Goal: Task Accomplishment & Management: Manage account settings

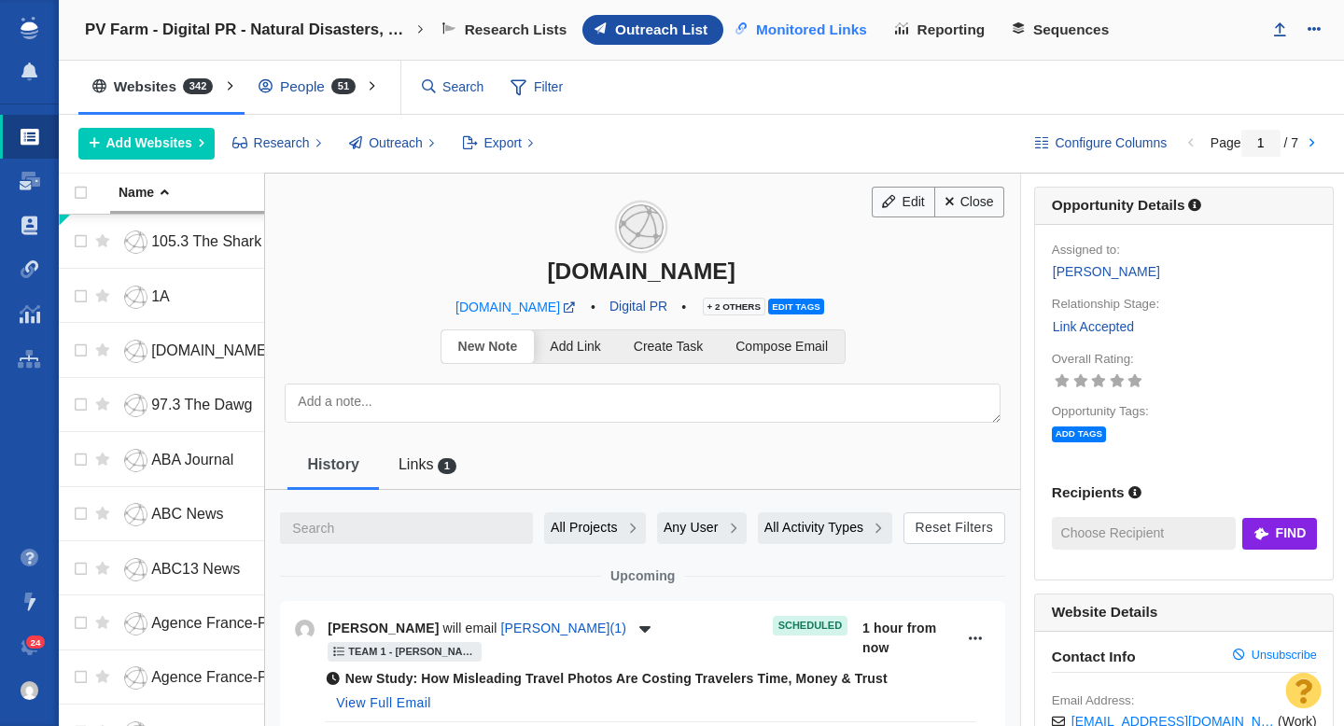
click at [799, 32] on span "Monitored Links" at bounding box center [811, 29] width 111 height 17
click at [429, 461] on span "Links" at bounding box center [415, 463] width 35 height 17
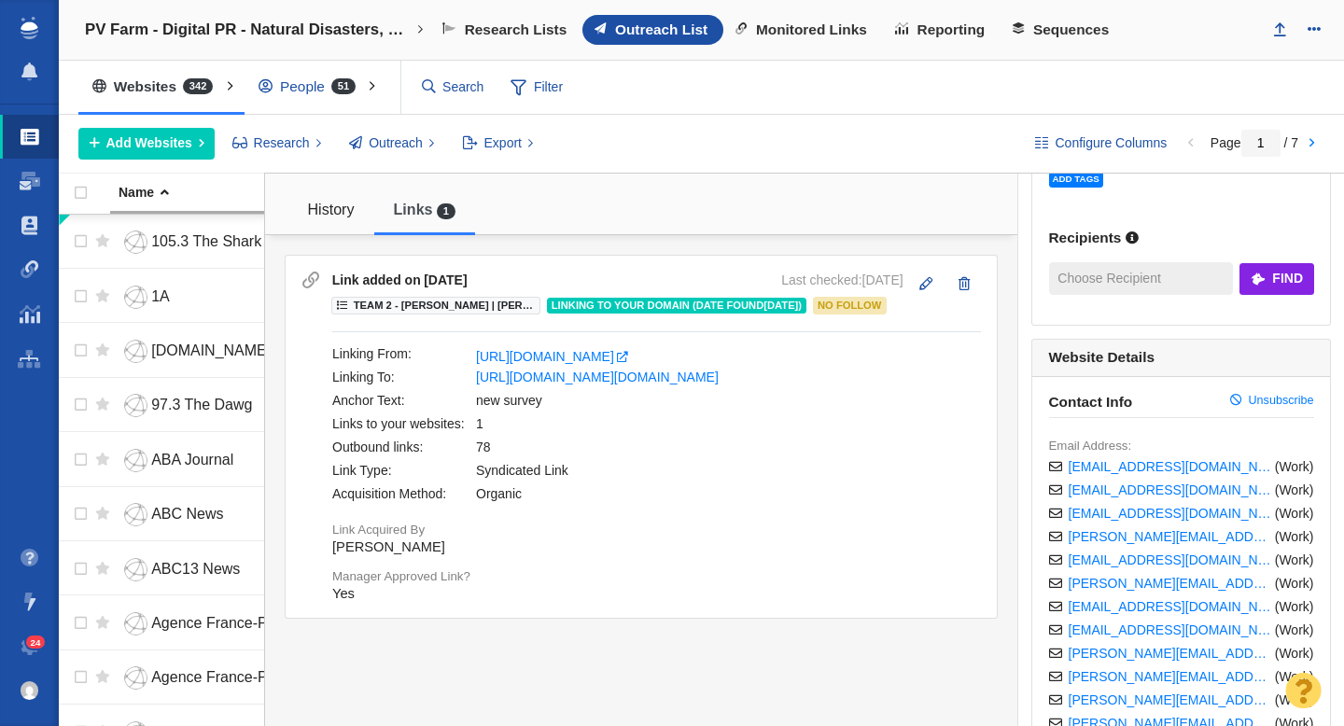
scroll to position [259, 0]
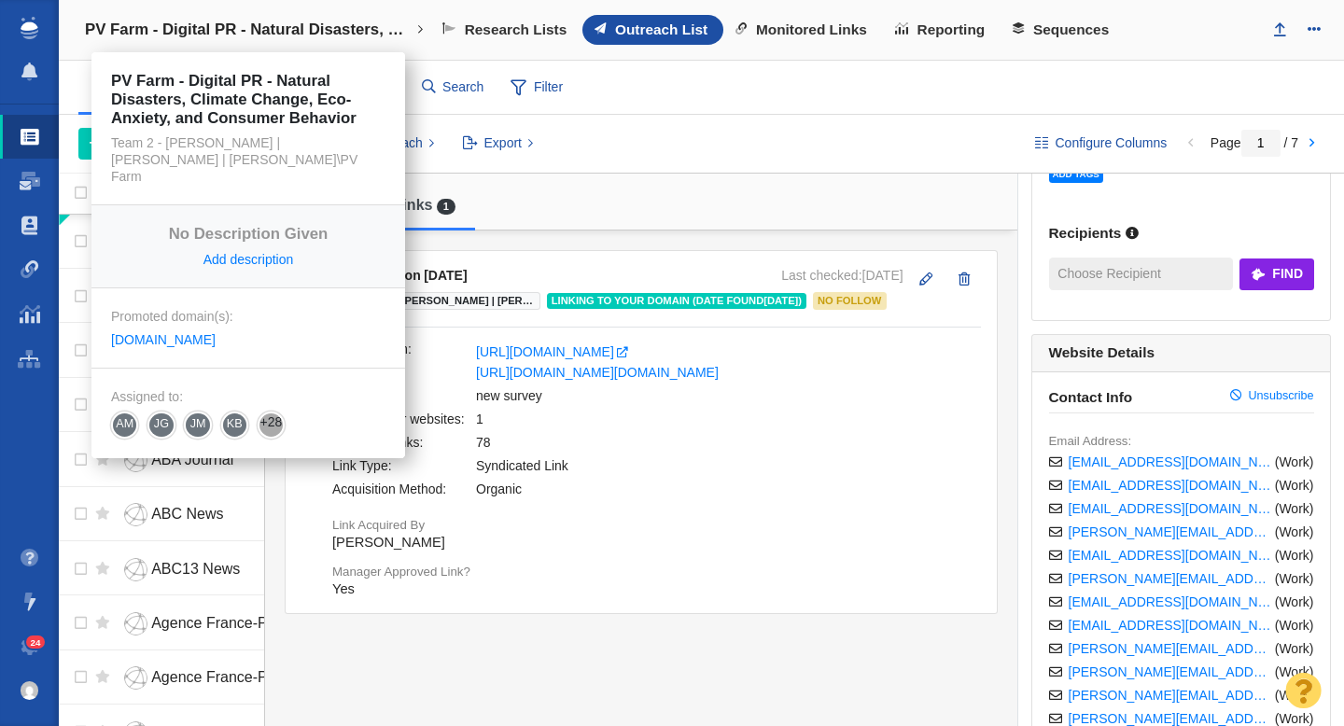
click at [290, 35] on h4 "PV Farm - Digital PR - Natural Disasters, Climate Change, Eco-Anxiety, and Cons…" at bounding box center [248, 30] width 327 height 19
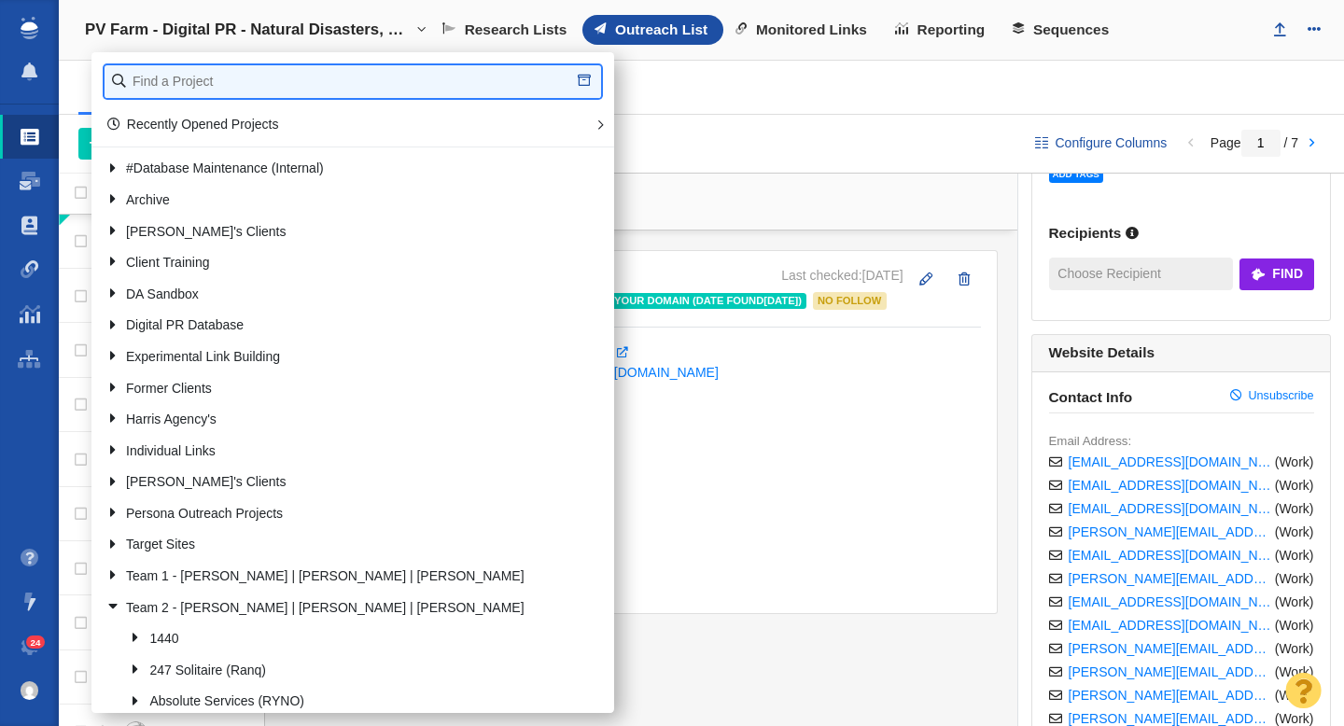
click at [253, 86] on input "text" at bounding box center [353, 81] width 496 height 33
type input "clutter"
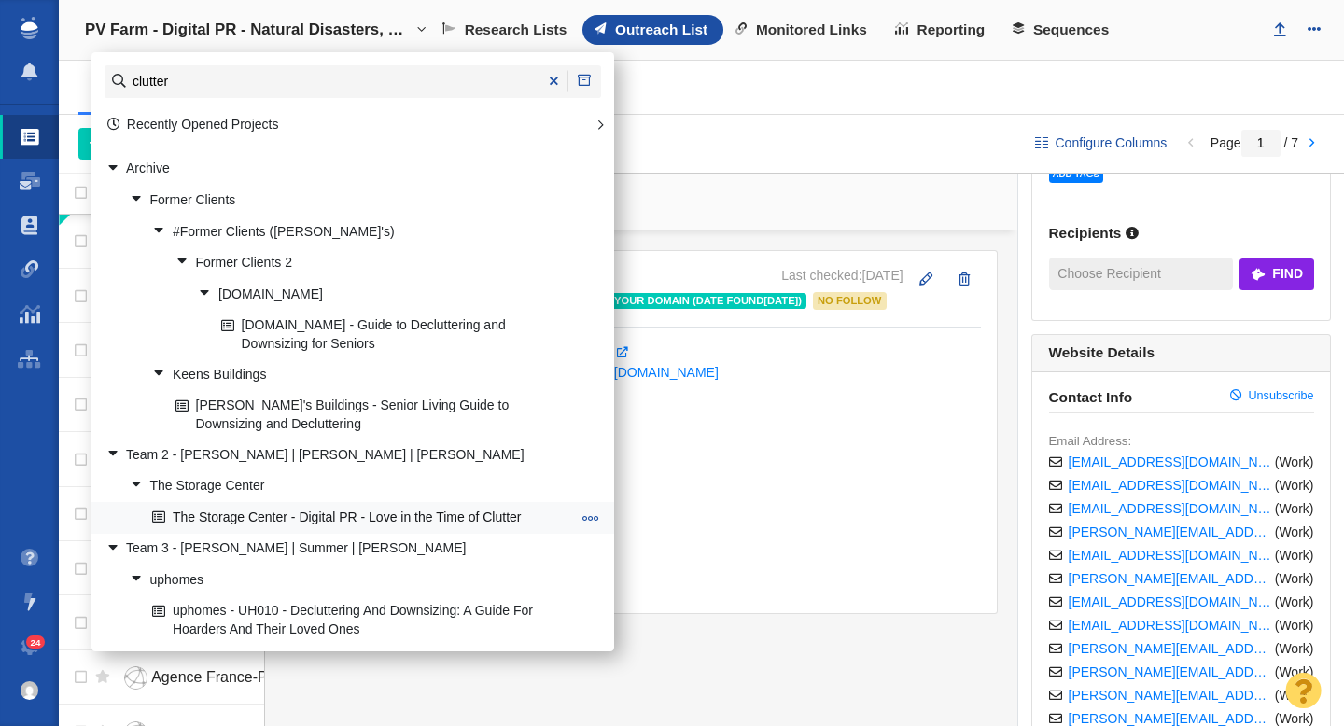
click at [354, 515] on link "The Storage Center - Digital PR - Love in the Time of Clutter" at bounding box center [361, 517] width 428 height 29
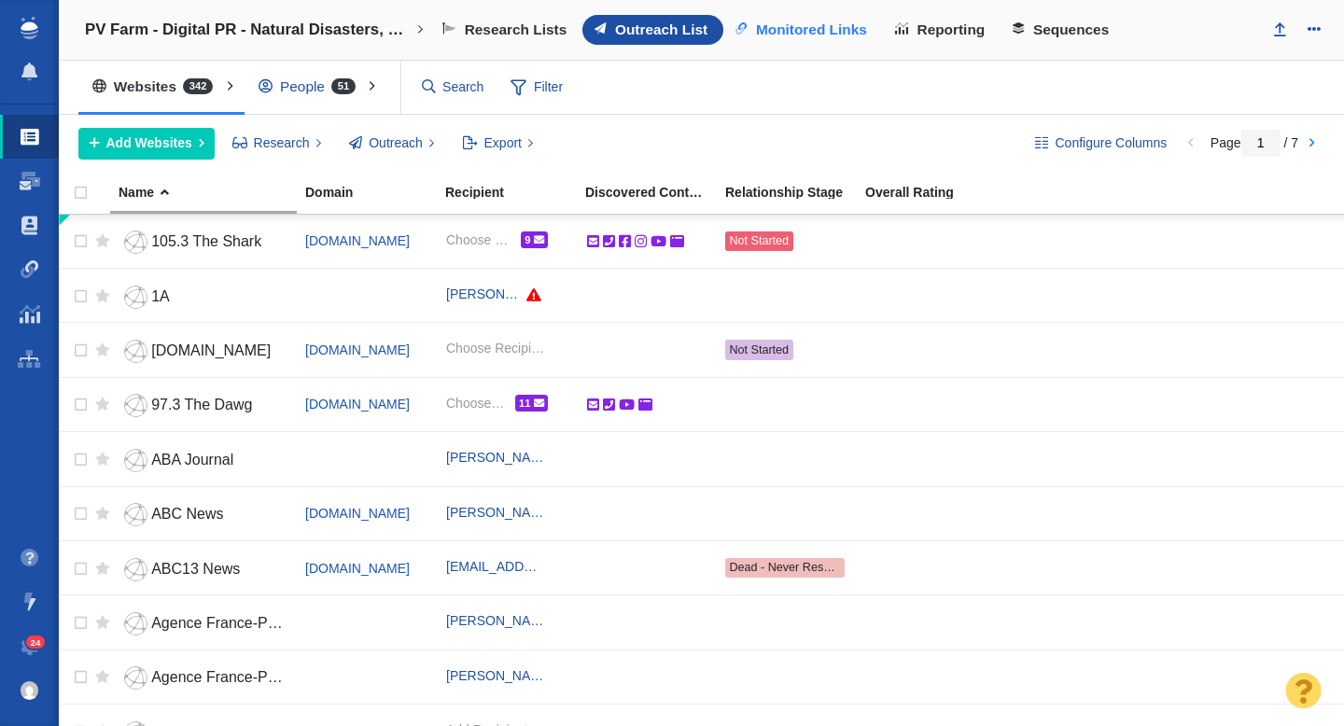
click at [790, 32] on span "Monitored Links" at bounding box center [811, 29] width 111 height 17
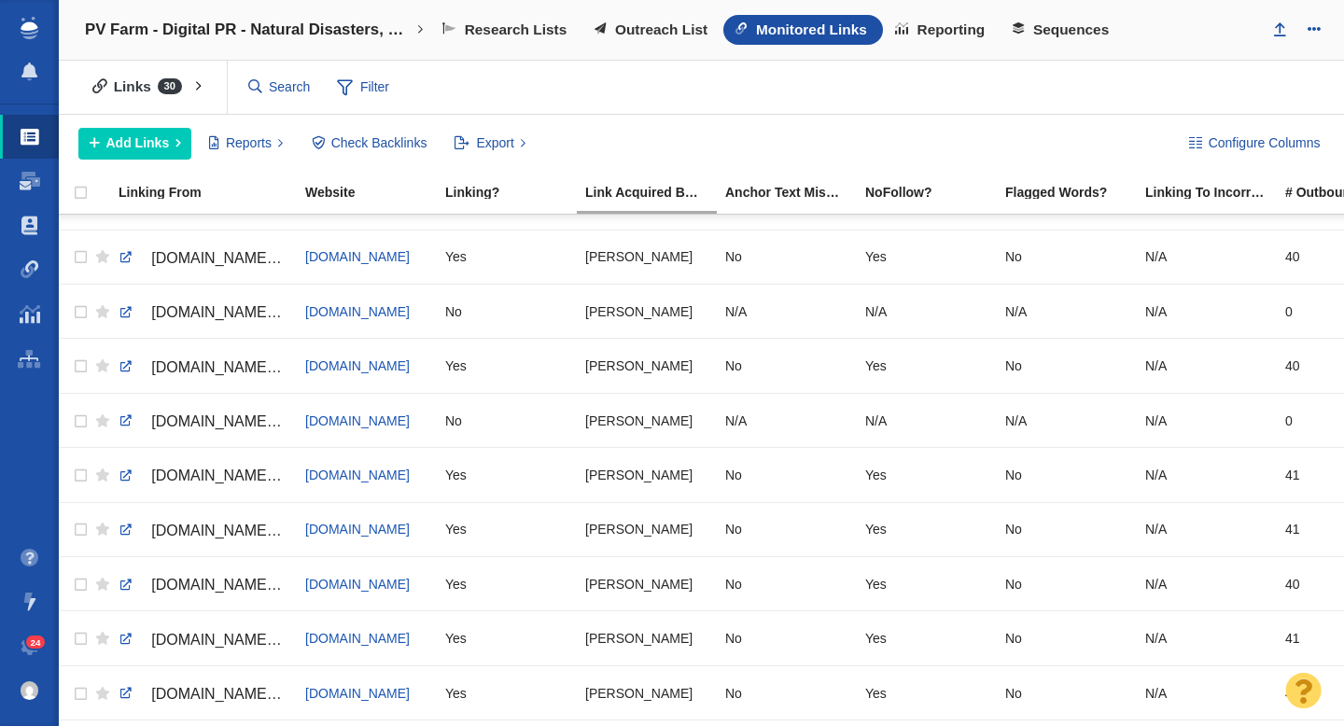
scroll to position [437, 0]
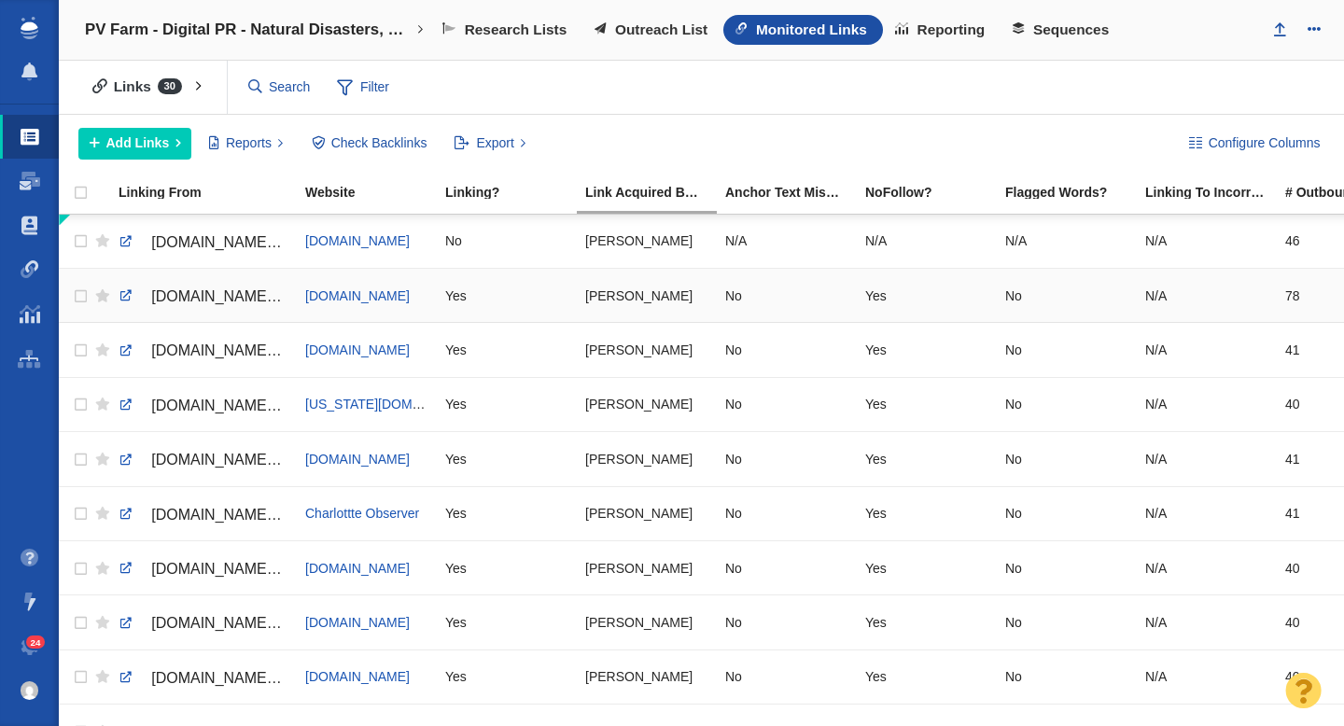
click at [206, 300] on span "www.newsweek.com/climate-change-making-gen-z-less-likely-have-children-new-surv…" at bounding box center [230, 296] width 158 height 16
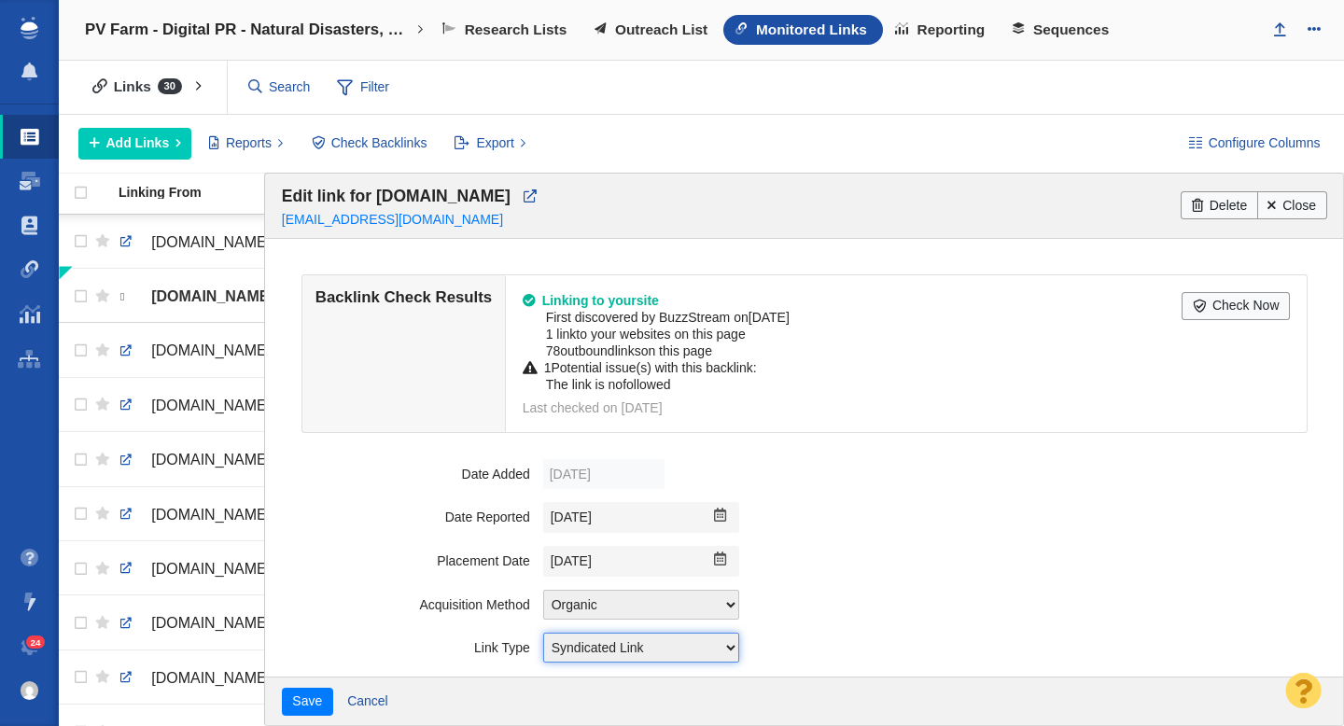
click at [689, 651] on select "Choose One Guest Post - Organic Guest Post - Partnership Resource Link Fresh Me…" at bounding box center [641, 648] width 196 height 30
select select "212820608"
click at [543, 633] on select "Choose One Guest Post - Organic Guest Post - Partnership Resource Link Fresh Me…" at bounding box center [641, 648] width 196 height 30
click at [314, 709] on button "Save" at bounding box center [307, 702] width 51 height 28
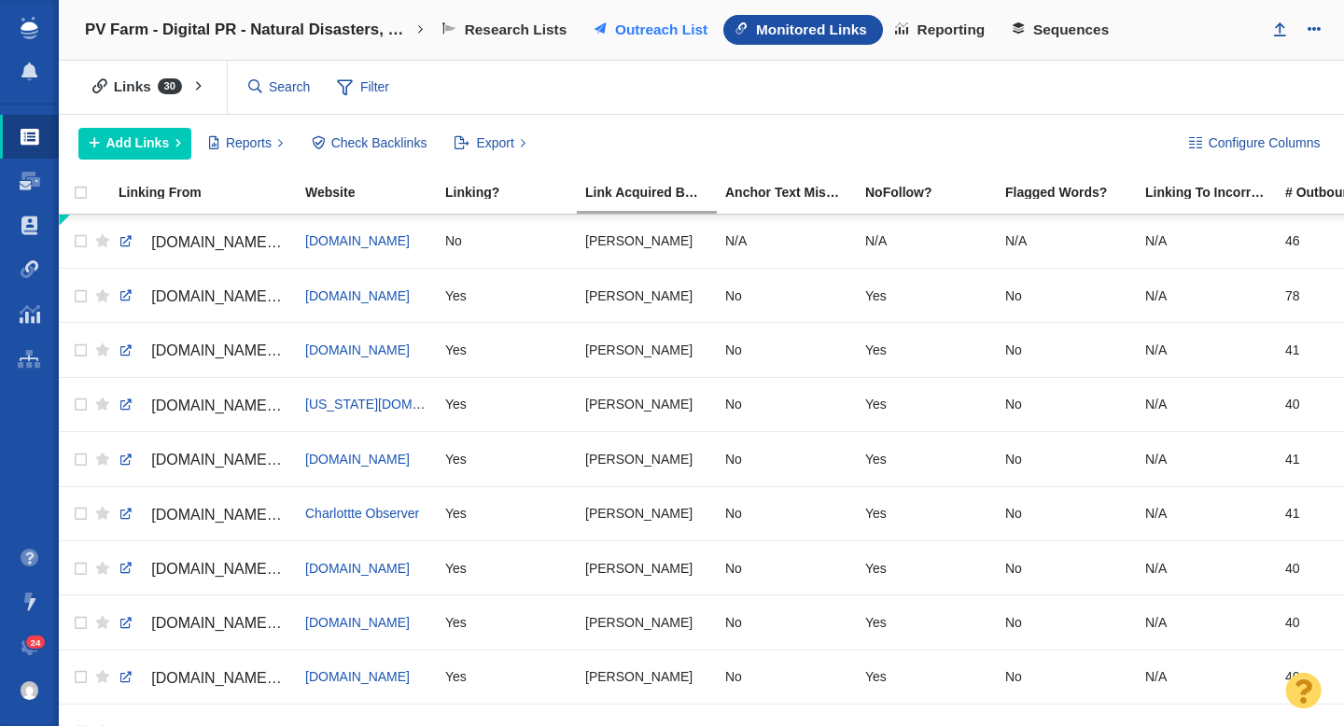
click at [653, 42] on link "Outreach List" at bounding box center [652, 30] width 141 height 30
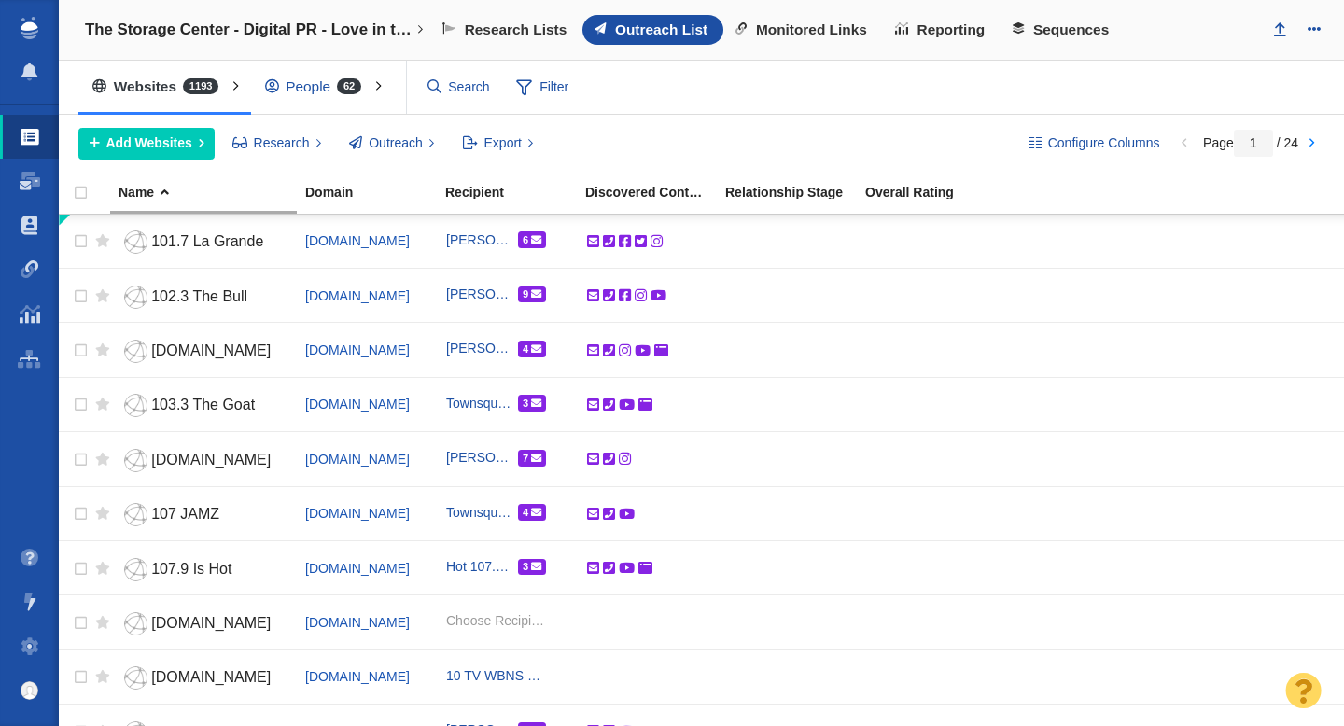
click at [803, 35] on span "Monitored Links" at bounding box center [811, 29] width 111 height 17
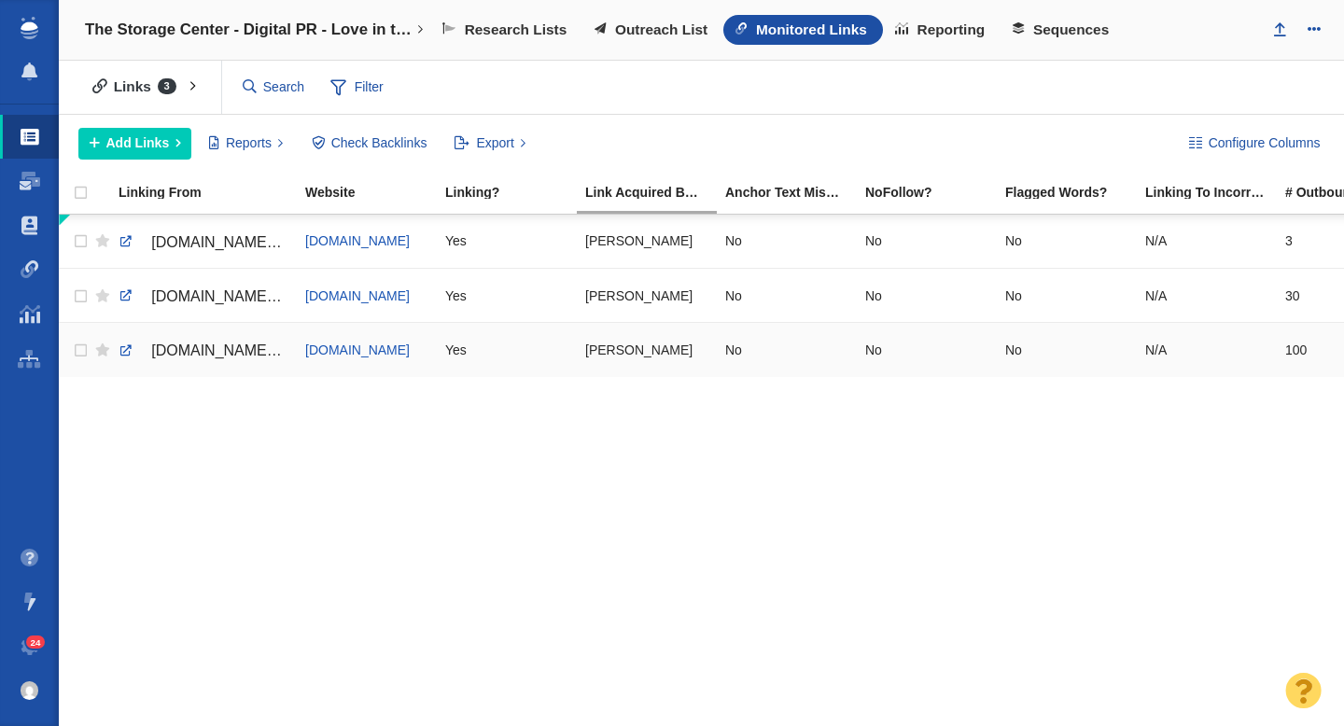
click at [245, 354] on span "nypost.com/2025/09/22/lifestyle/clutter-could-be-killing-the-romance-in-your-re…" at bounding box center [230, 351] width 158 height 16
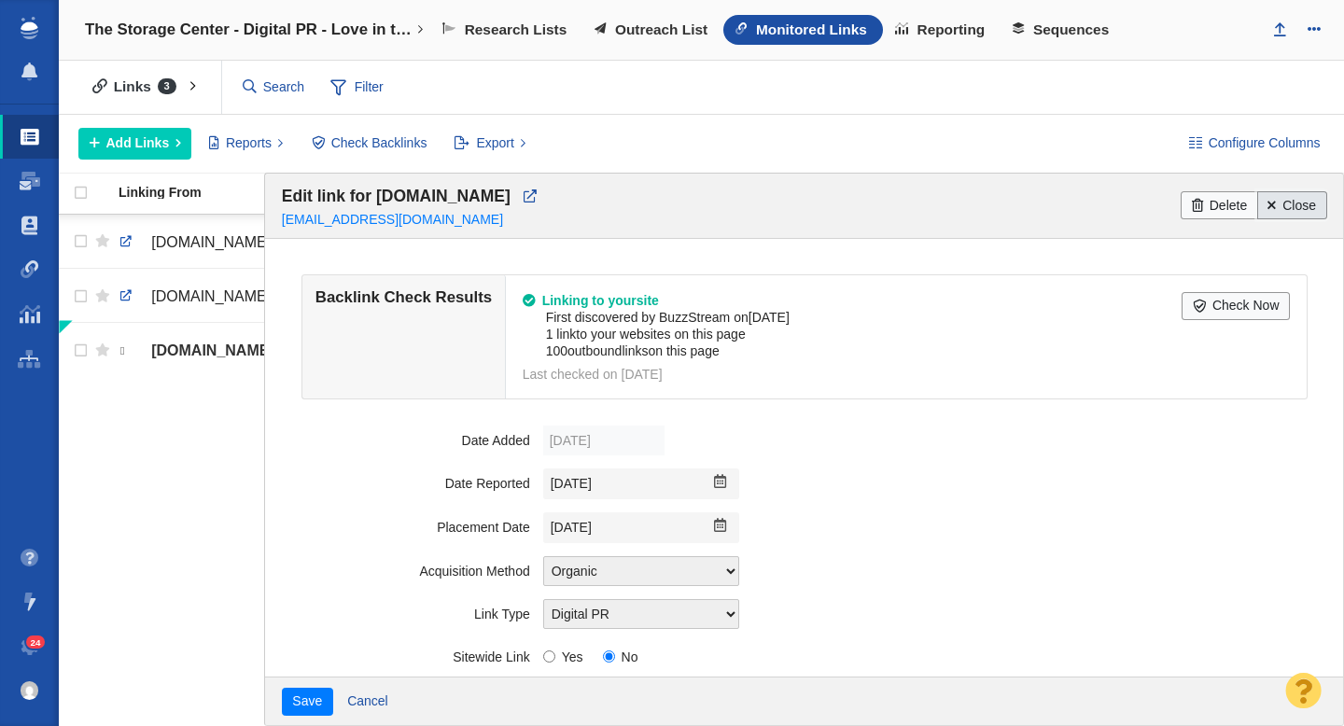
click at [1318, 203] on link "Close" at bounding box center [1292, 205] width 70 height 28
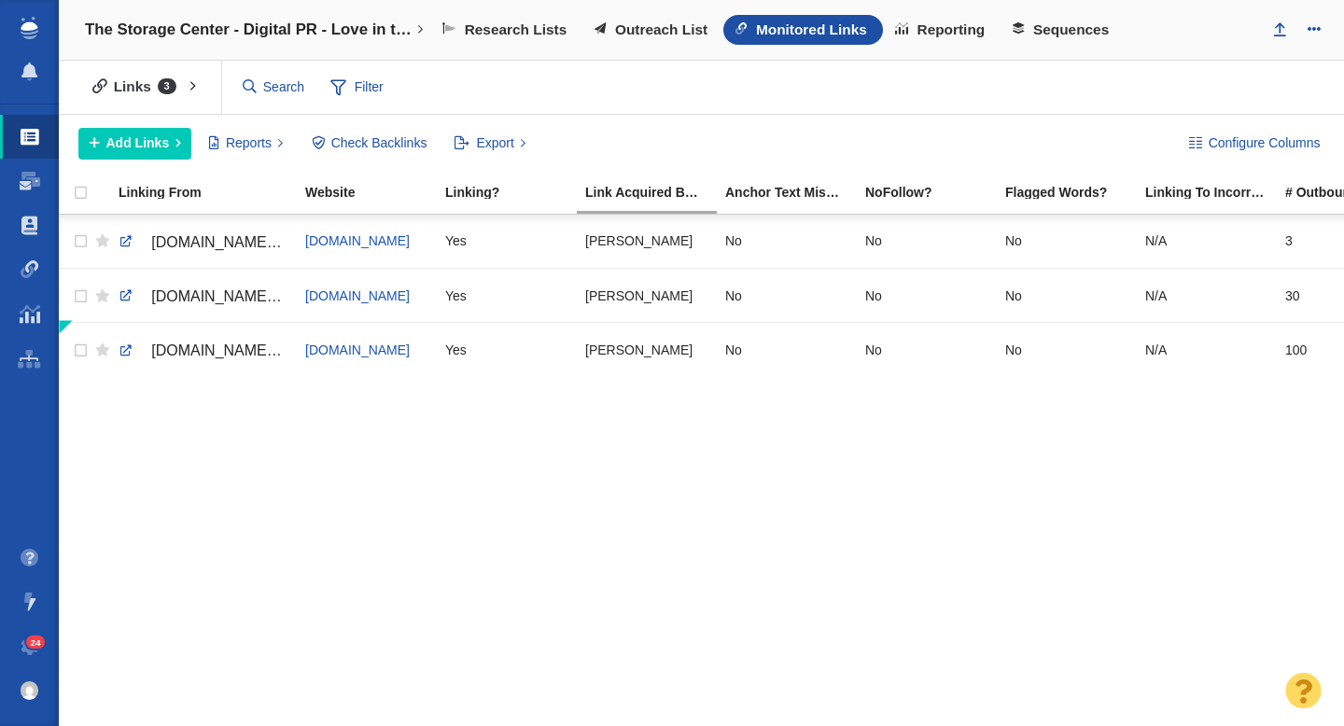
click at [636, 25] on span "Outreach List" at bounding box center [661, 29] width 92 height 17
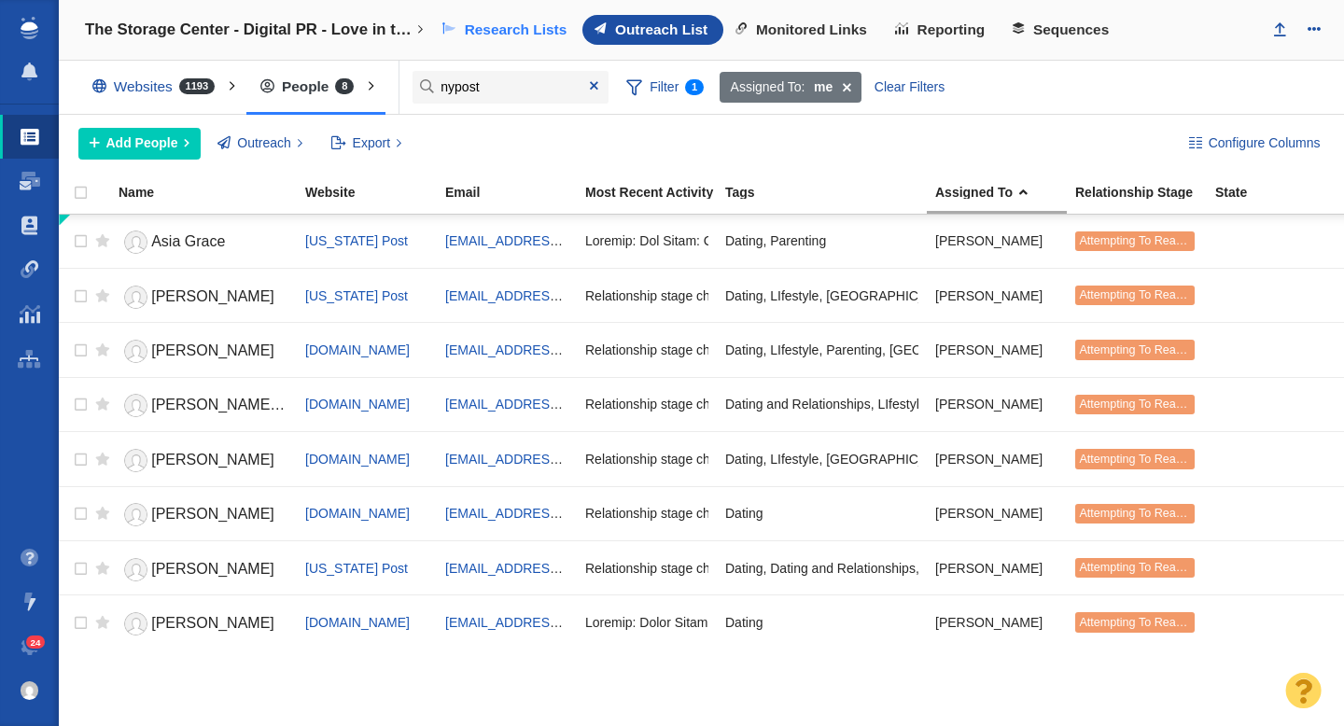
type input "nypost"
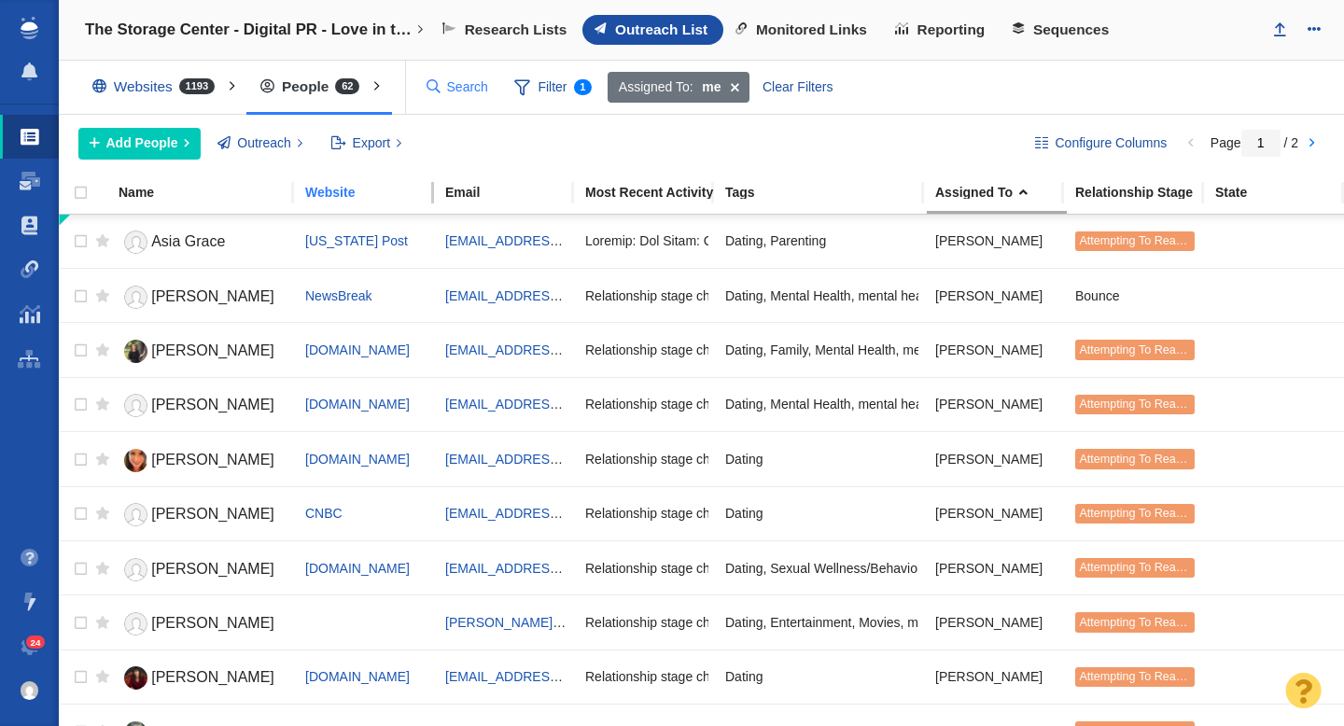
click at [461, 91] on input "text" at bounding box center [458, 87] width 78 height 33
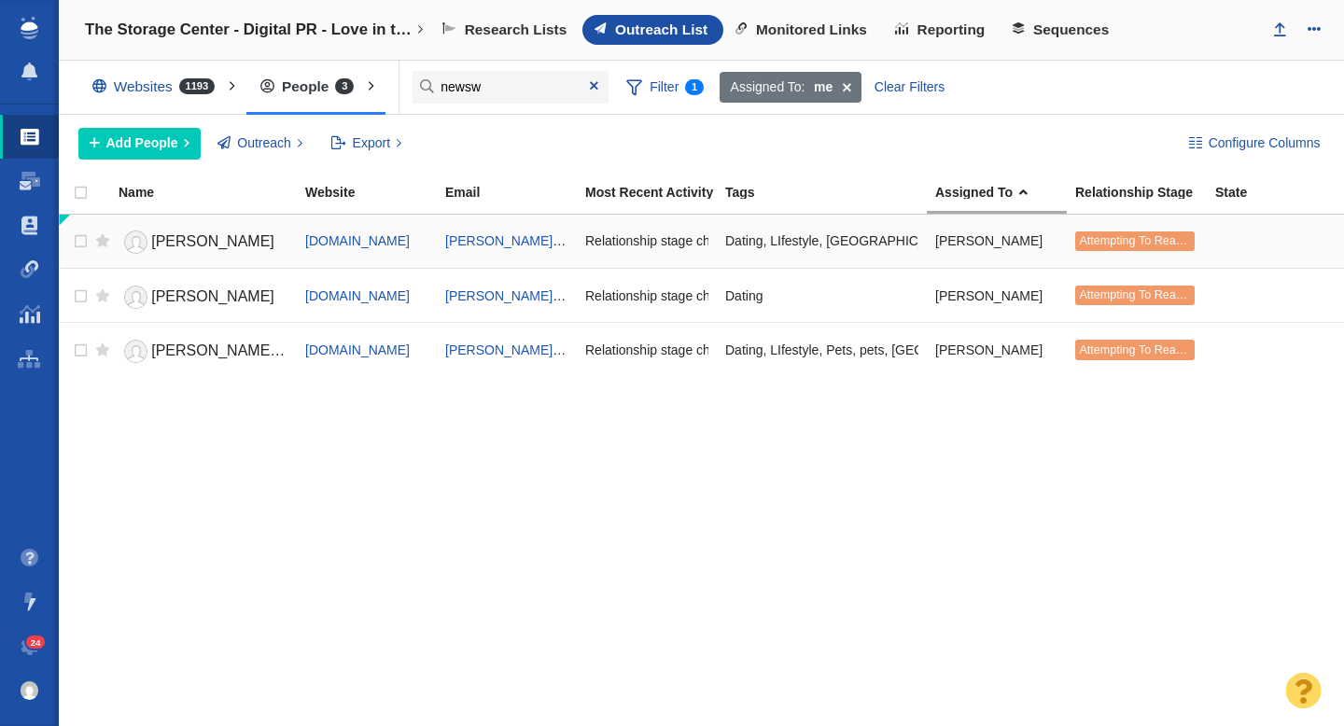
type input "newsw"
click at [208, 241] on span "[PERSON_NAME]" at bounding box center [212, 241] width 123 height 16
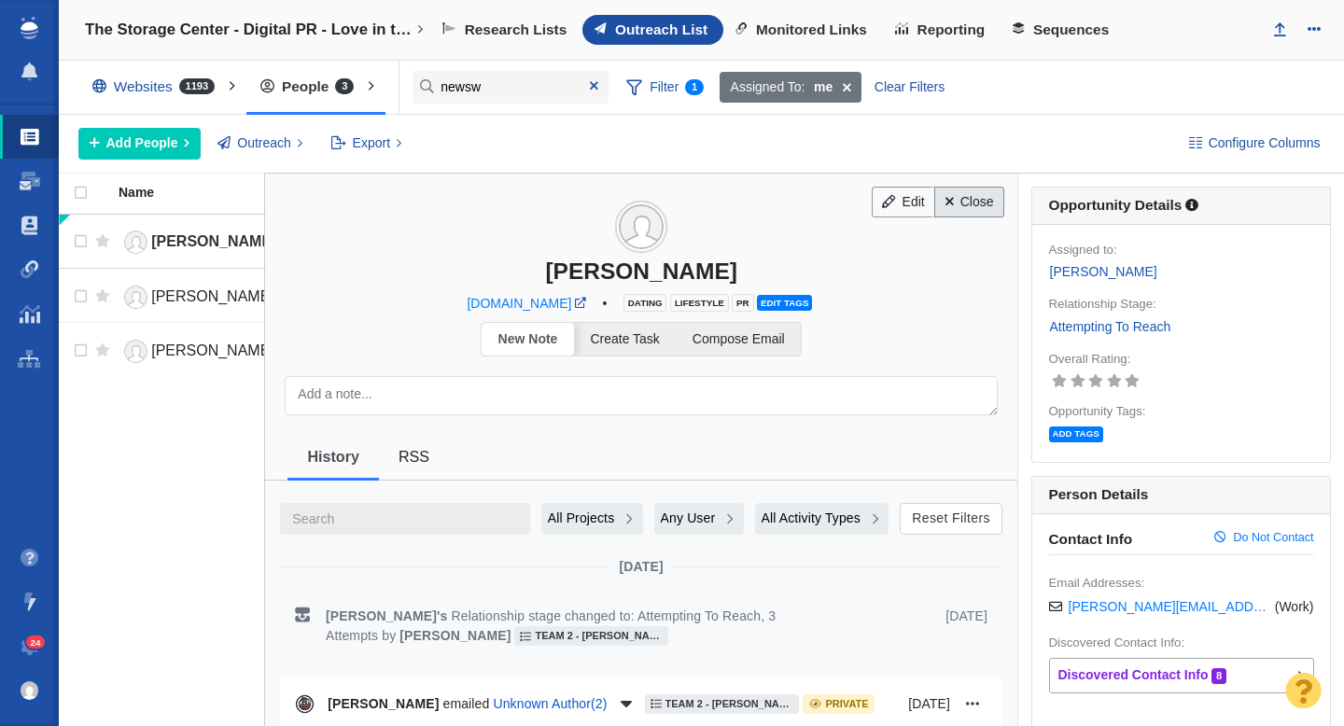
click at [967, 205] on link "Close" at bounding box center [969, 203] width 70 height 32
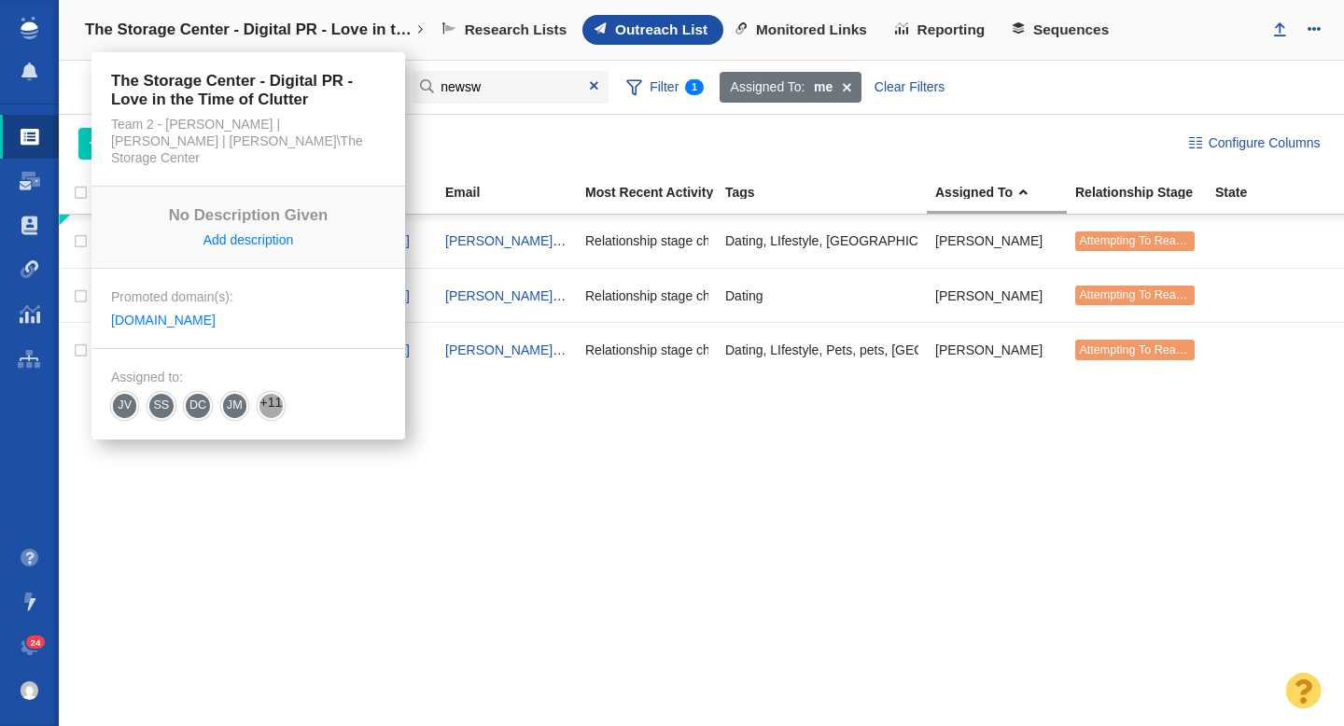
click at [178, 34] on h4 "The Storage Center - Digital PR - Love in the Time of Clutter" at bounding box center [248, 30] width 327 height 19
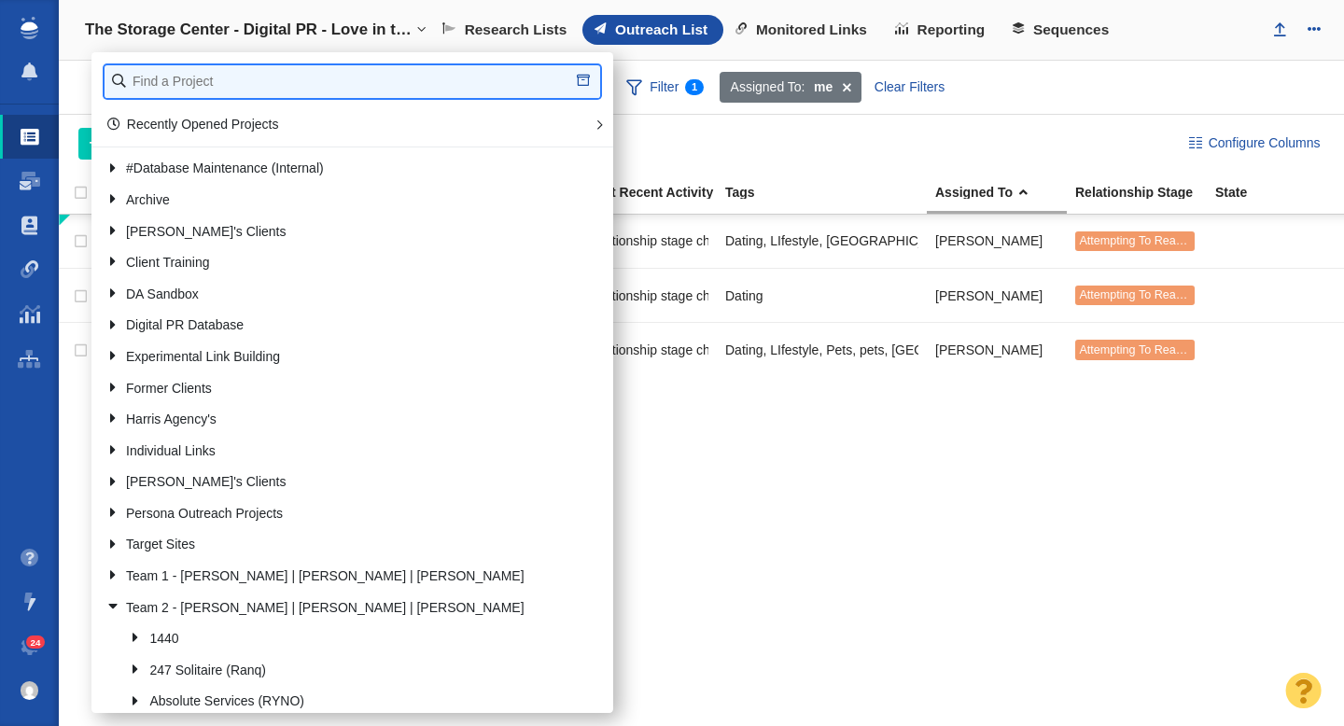
click at [215, 74] on input "text" at bounding box center [353, 81] width 496 height 33
type input "patriot"
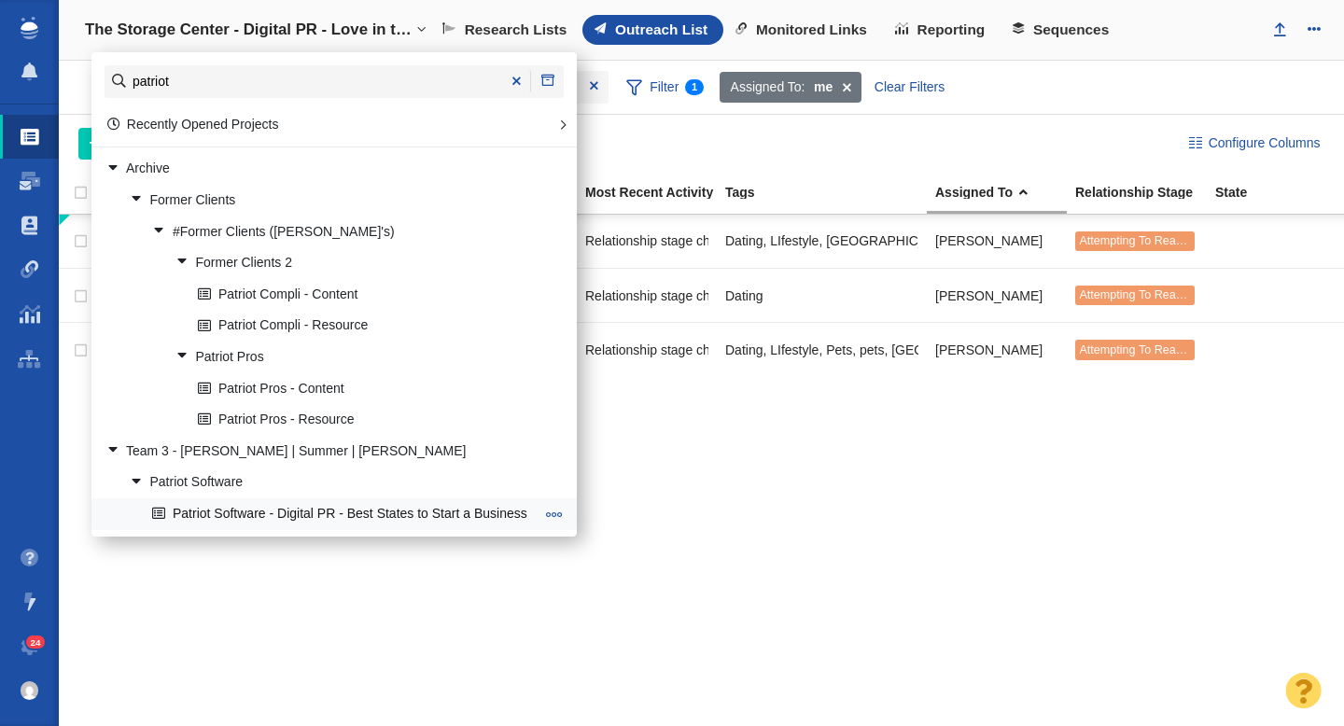
click at [307, 516] on link "Patriot Software - Digital PR - Best States to Start a Business" at bounding box center [342, 513] width 391 height 29
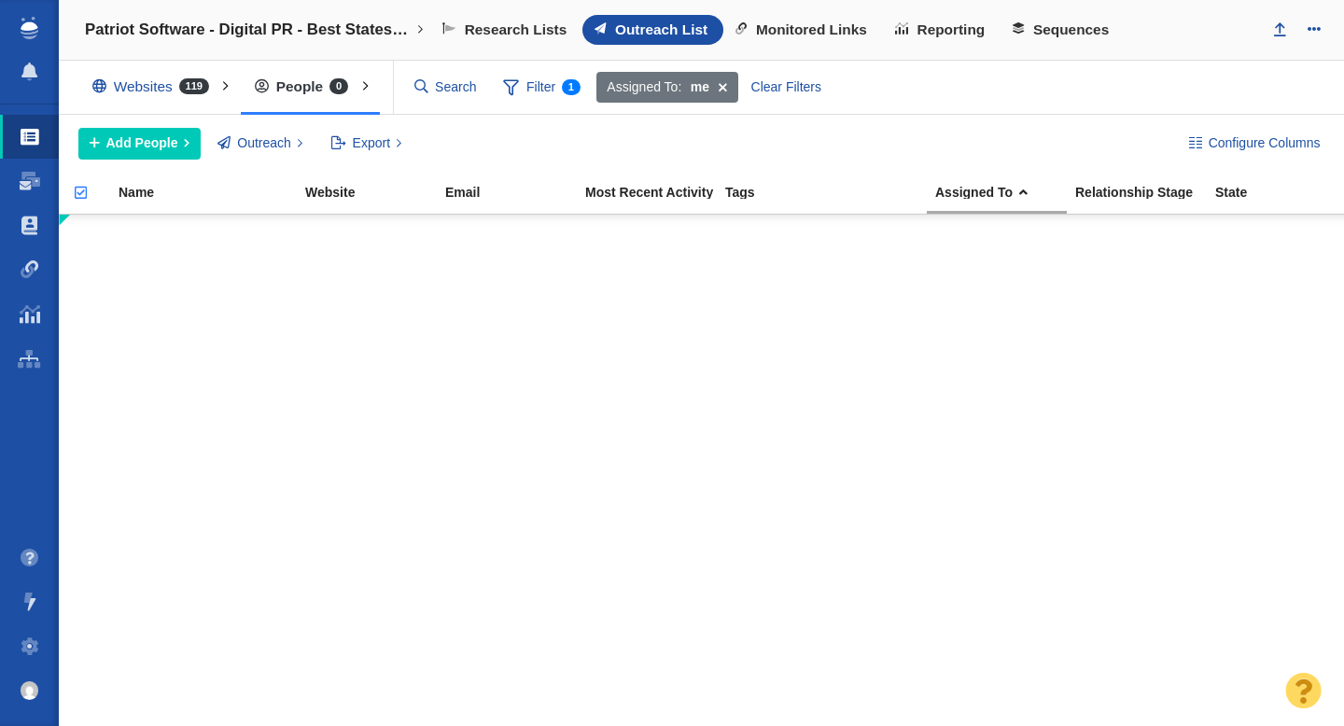
click at [722, 90] on span at bounding box center [722, 88] width 29 height 32
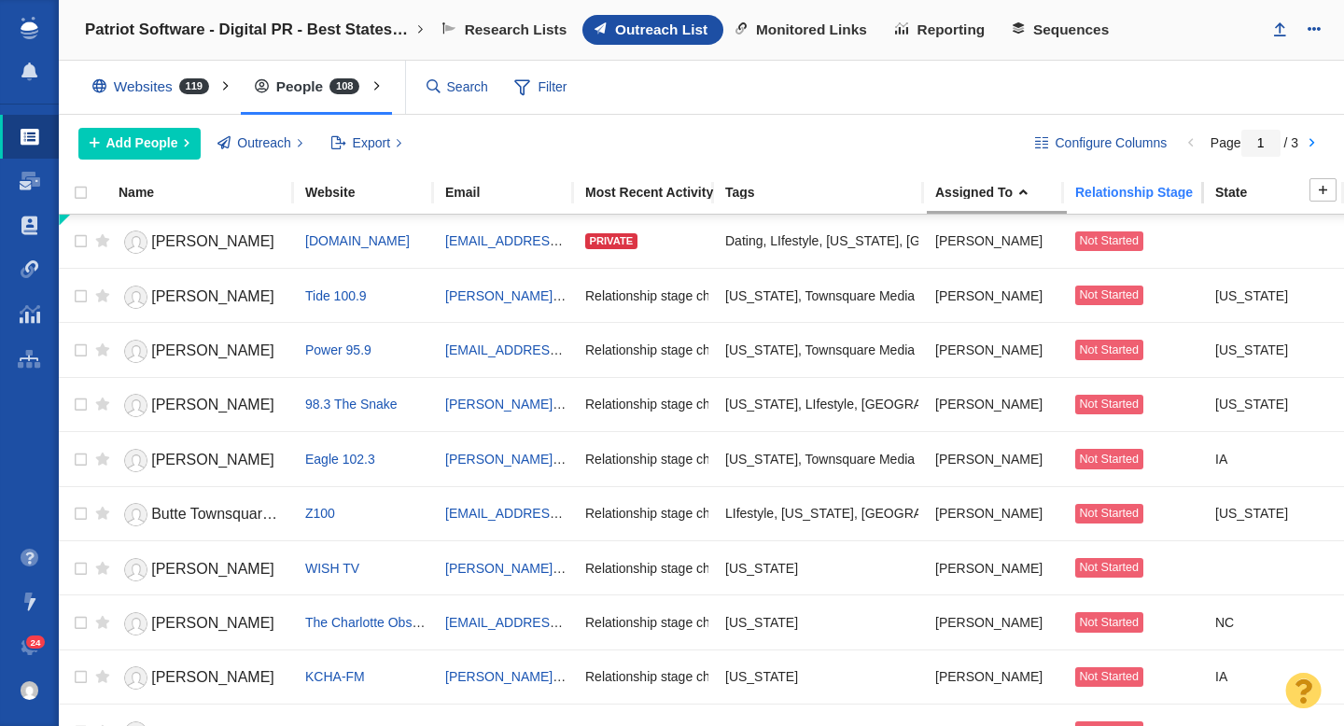
click at [1104, 190] on div "Relationship Stage" at bounding box center [1144, 192] width 138 height 13
click at [214, 236] on span "Adriana Diaz" at bounding box center [212, 241] width 123 height 16
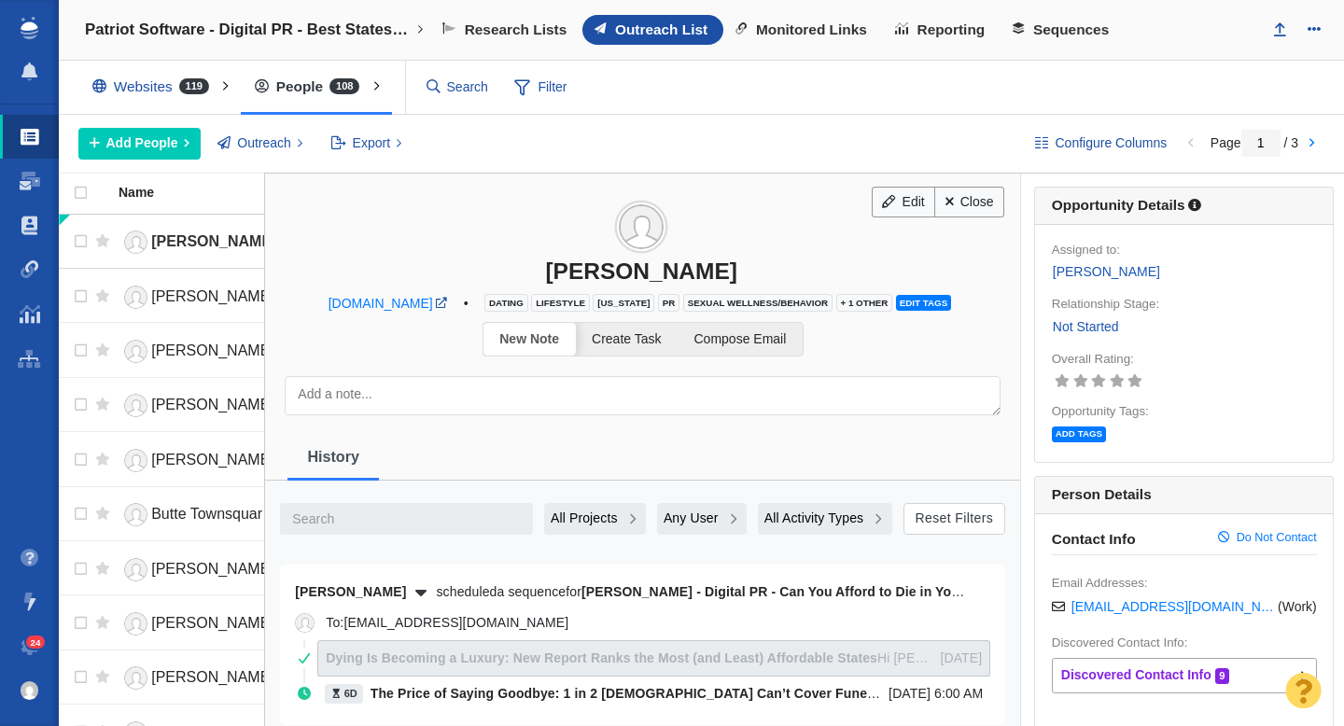
click at [688, 265] on div "Adriana Diaz" at bounding box center [641, 271] width 752 height 27
copy div "Adriana Diaz"
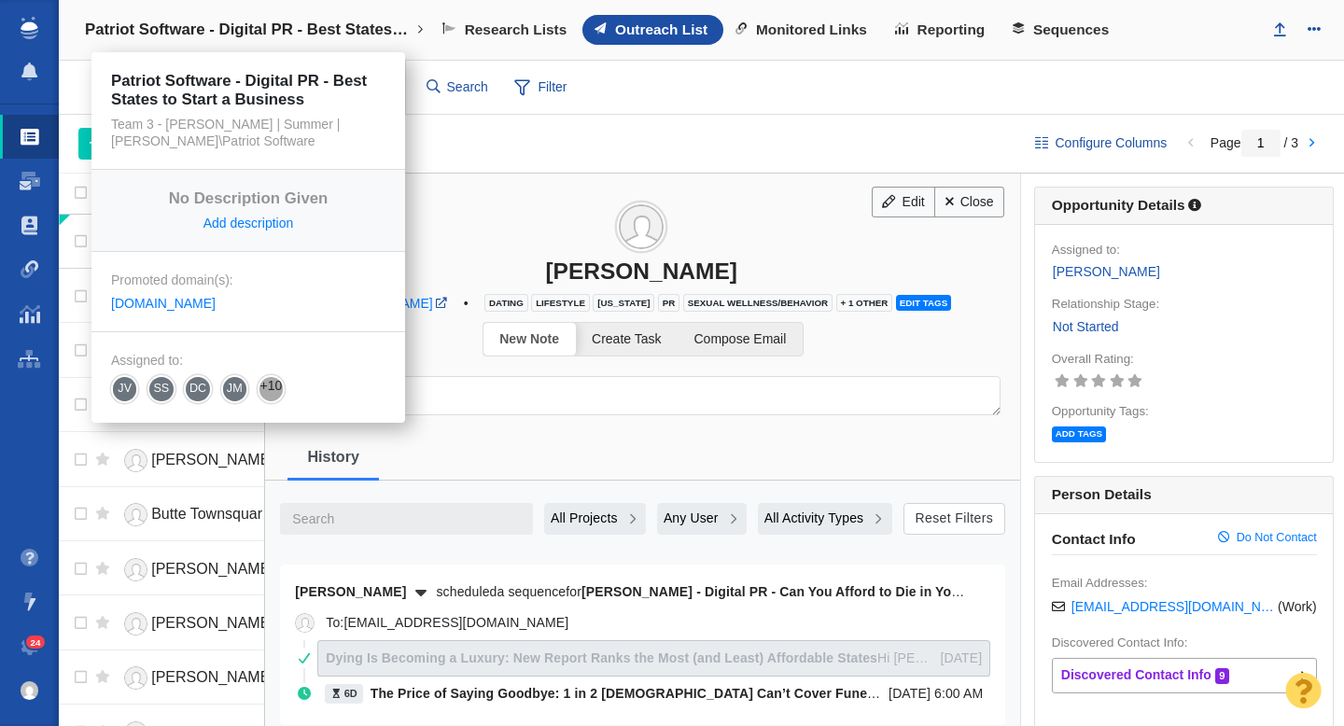
click at [302, 38] on h4 "Patriot Software - Digital PR - Best States to Start a Business" at bounding box center [248, 30] width 327 height 19
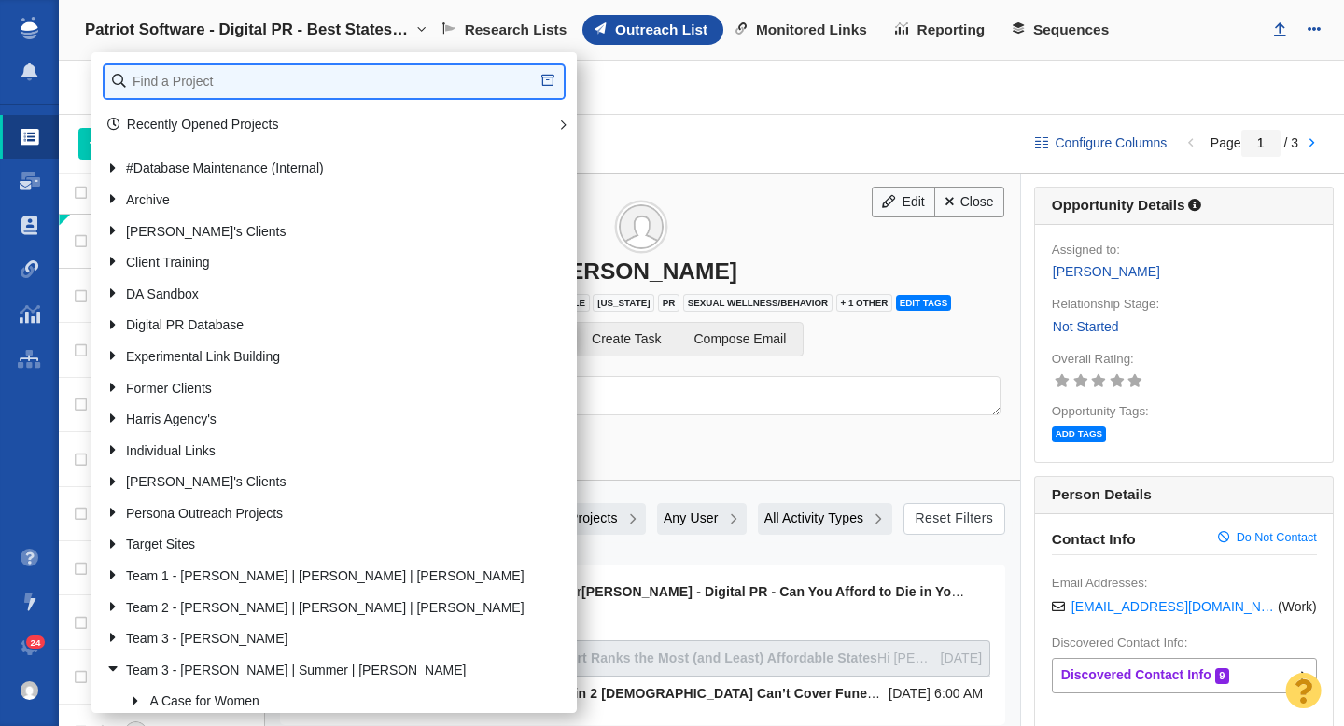
click at [246, 81] on input "text" at bounding box center [334, 81] width 459 height 33
type input "retrospec"
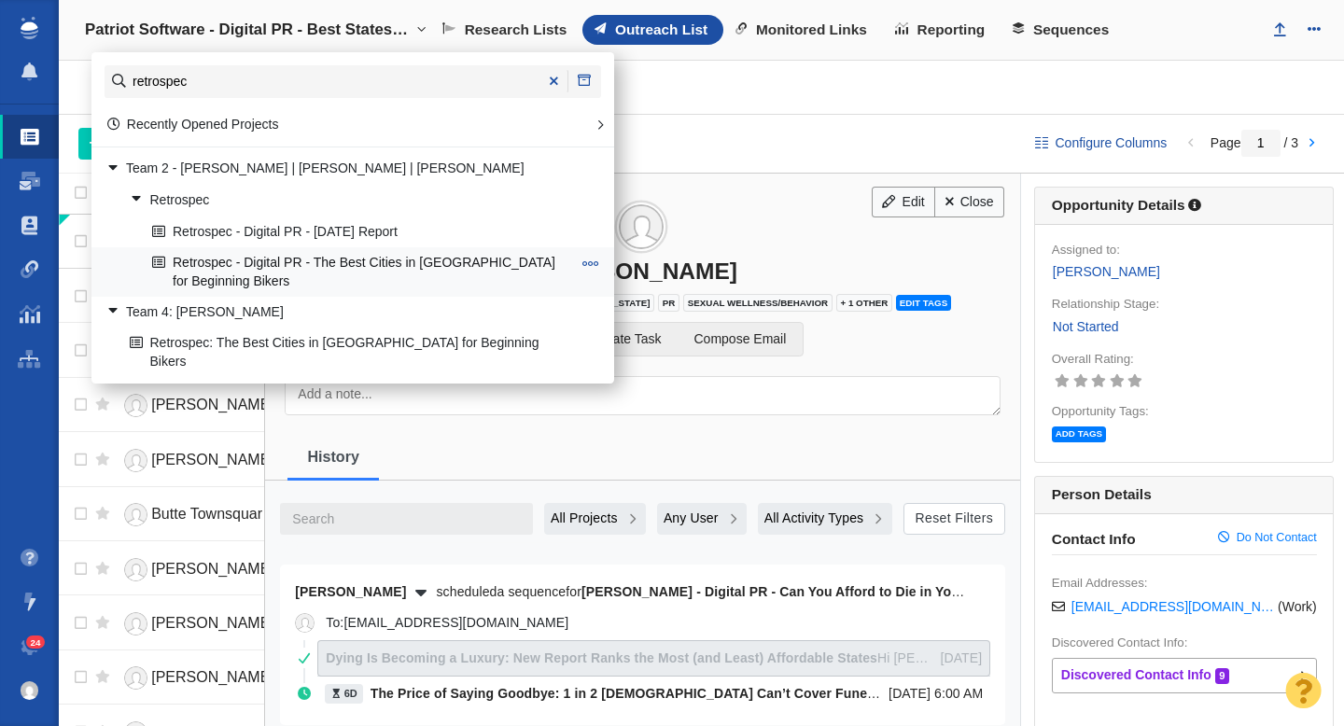
click at [328, 257] on link "Retrospec - Digital PR - The Best Cities in [GEOGRAPHIC_DATA] for Beginning Bik…" at bounding box center [361, 271] width 428 height 47
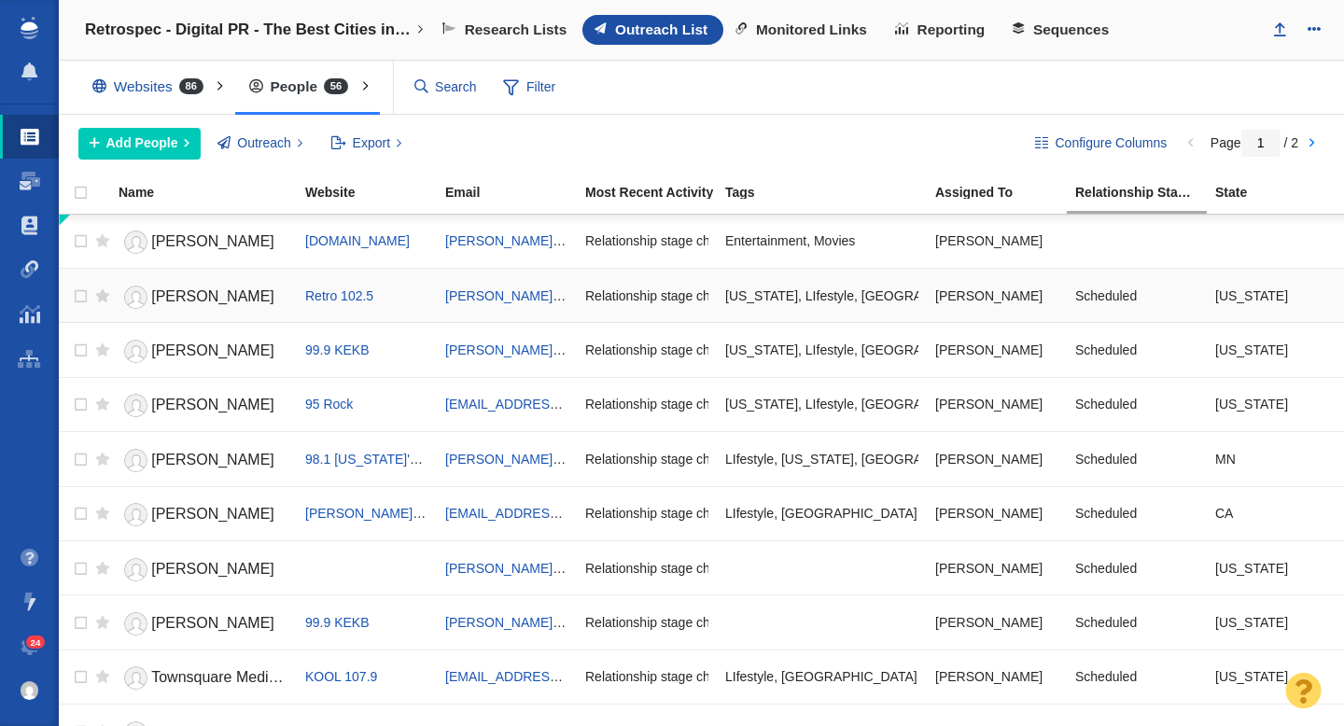
click at [206, 300] on span "Dave Jensen" at bounding box center [212, 296] width 123 height 16
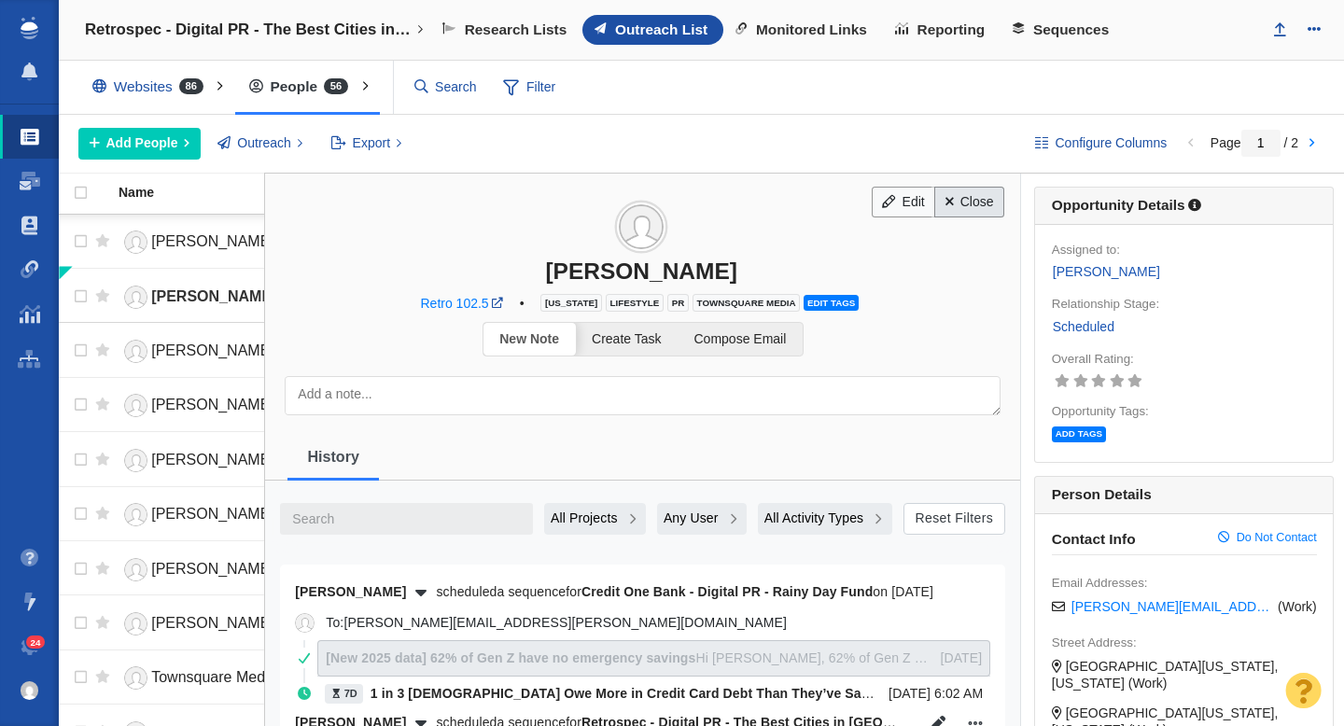
click at [957, 201] on link "Close" at bounding box center [969, 203] width 70 height 32
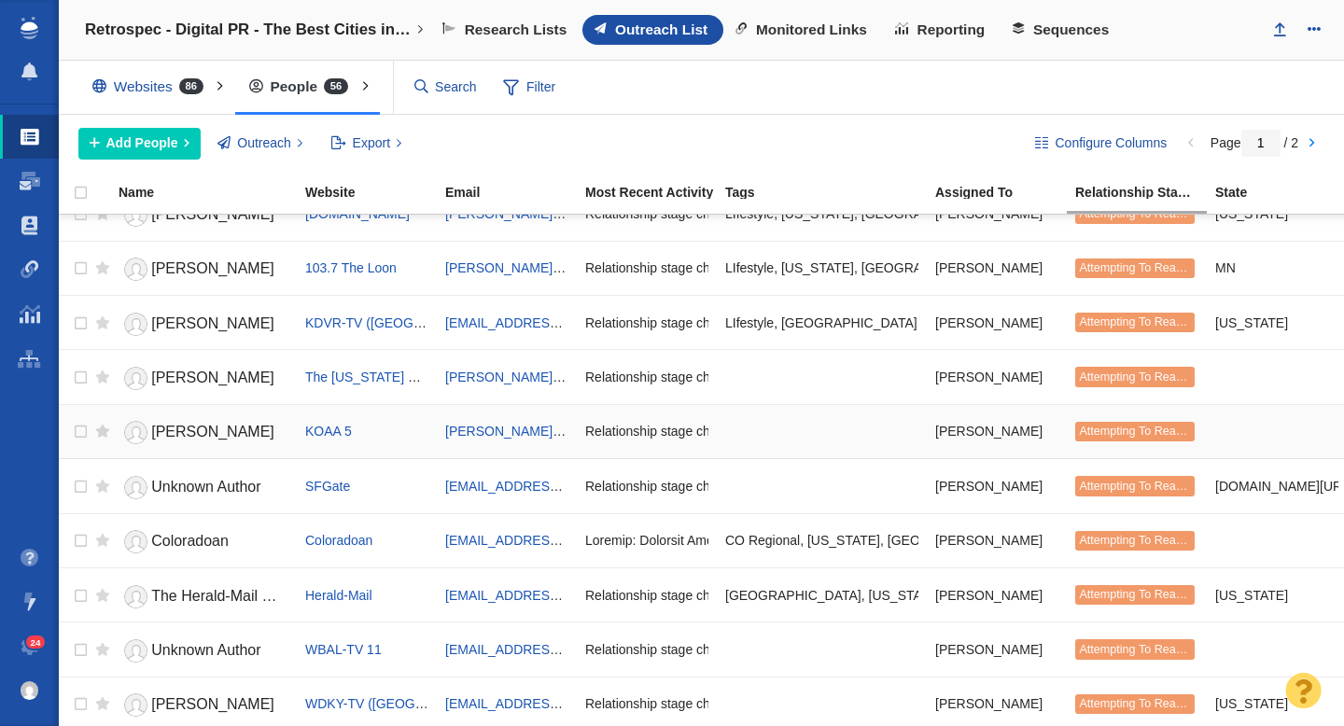
scroll to position [2213, 0]
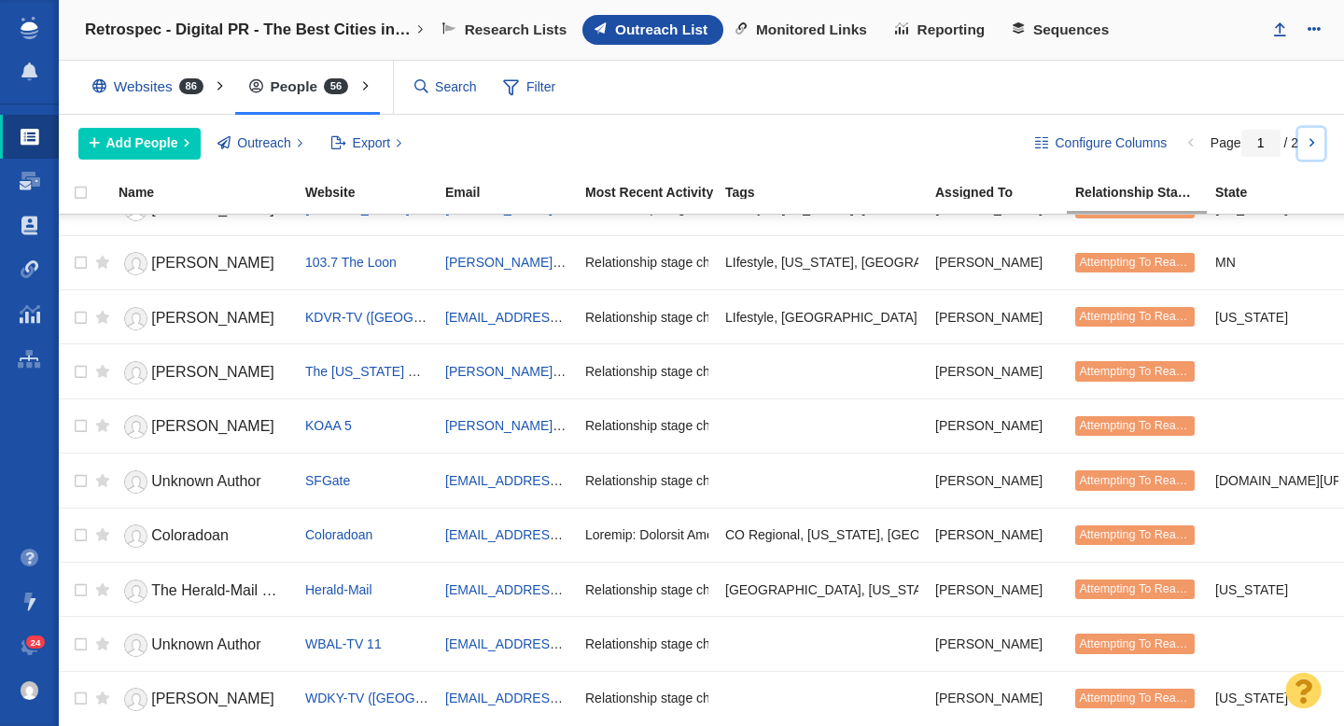
click at [1318, 143] on link at bounding box center [1311, 144] width 26 height 32
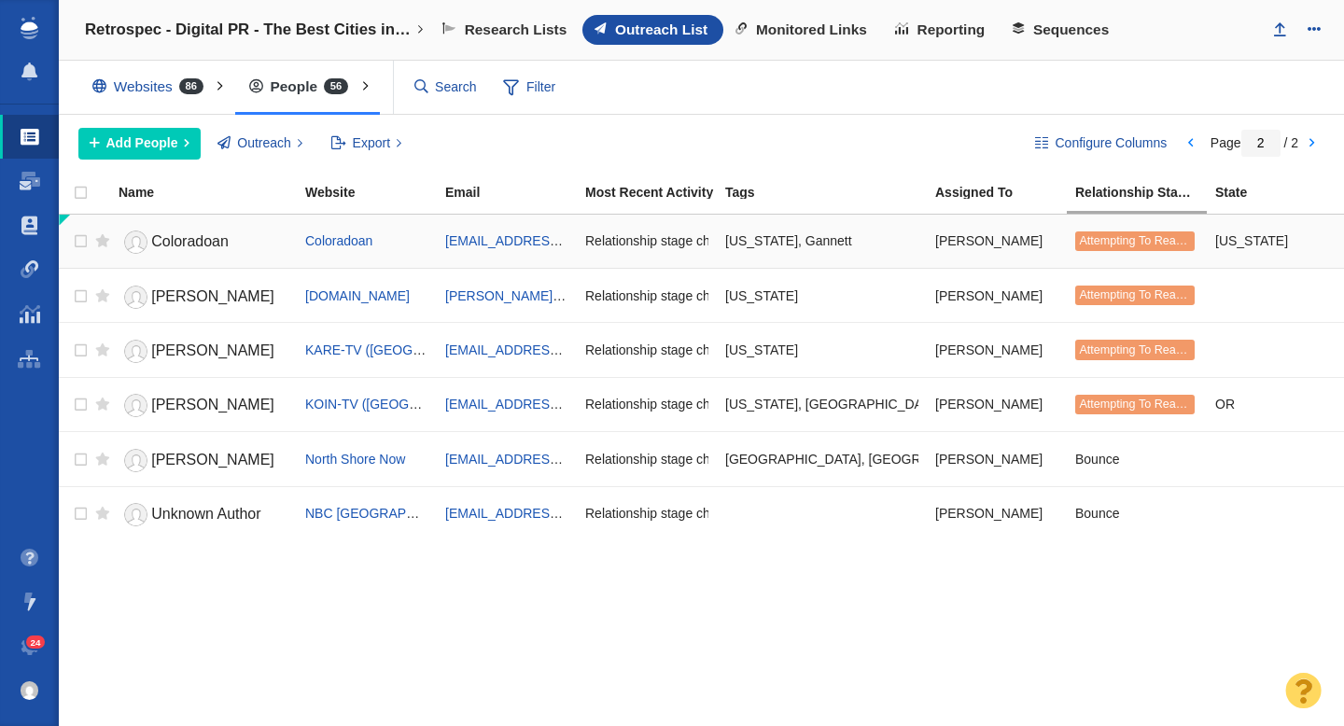
click at [206, 237] on span "Coloradoan" at bounding box center [189, 241] width 77 height 16
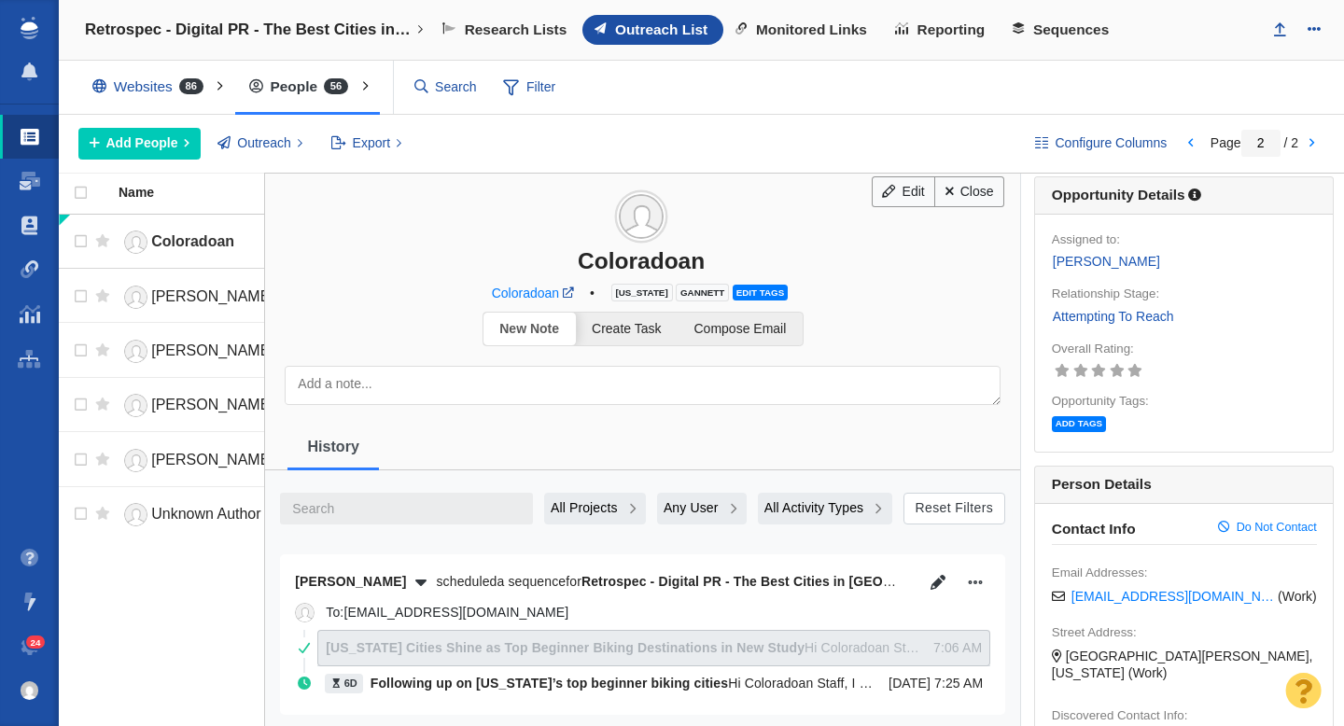
scroll to position [0, 0]
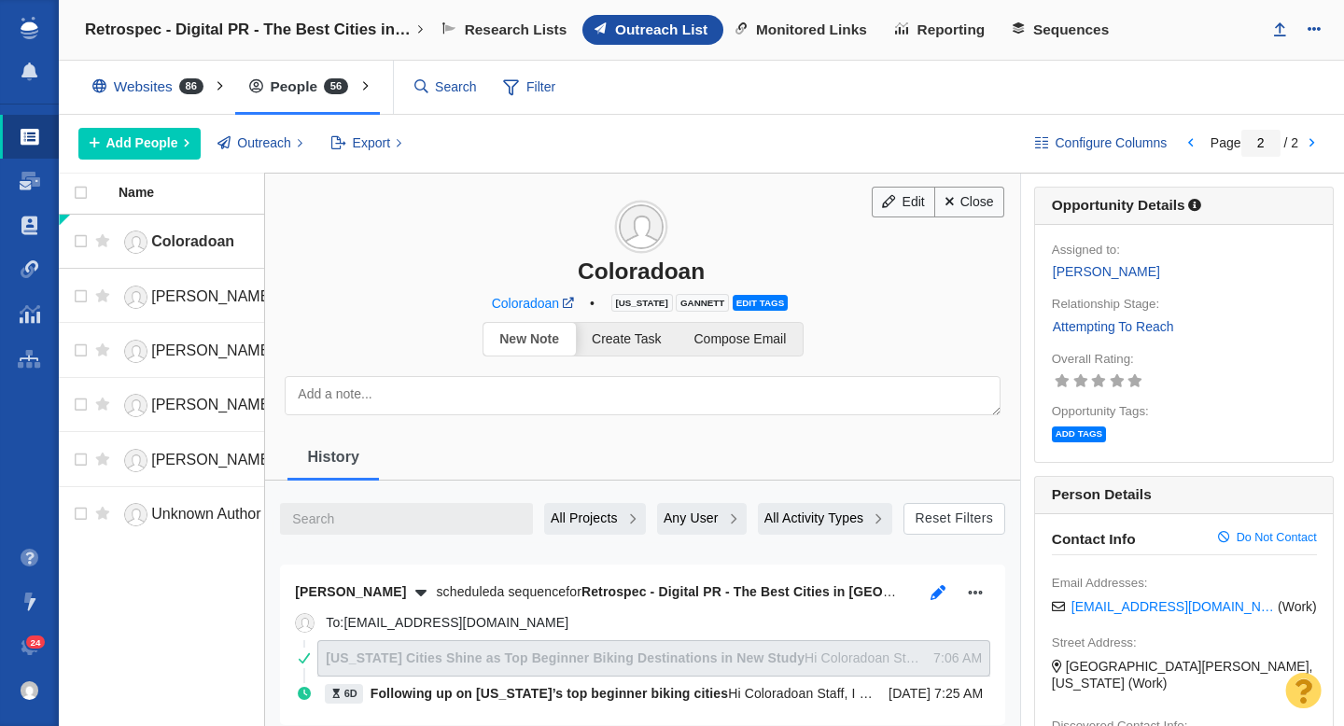
click at [935, 598] on icon "button" at bounding box center [938, 592] width 19 height 15
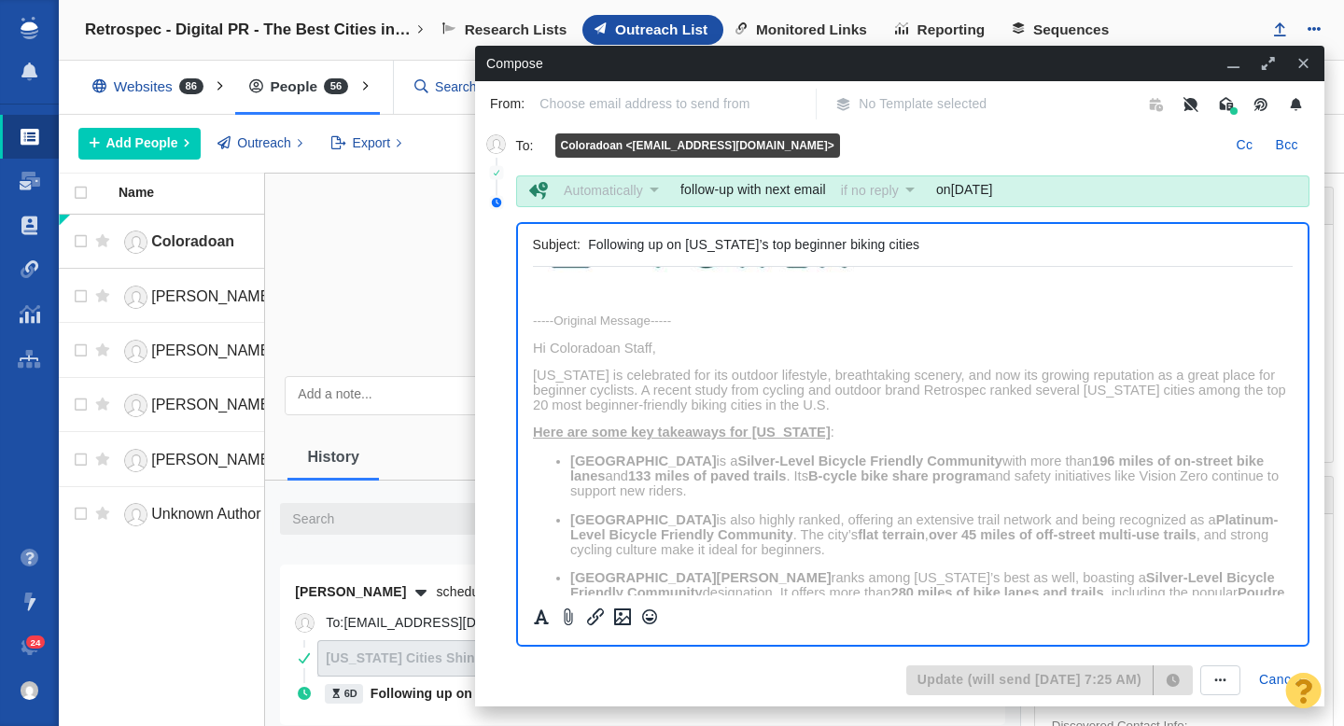
scroll to position [429, 0]
drag, startPoint x: 875, startPoint y: 381, endPoint x: 906, endPoint y: 384, distance: 31.0
click at [906, 384] on span "Colorado is celebrated for its outdoor lifestyle, breathtaking scenery, and now…" at bounding box center [908, 391] width 753 height 45
click at [1261, 679] on button "Cancel" at bounding box center [1280, 680] width 65 height 30
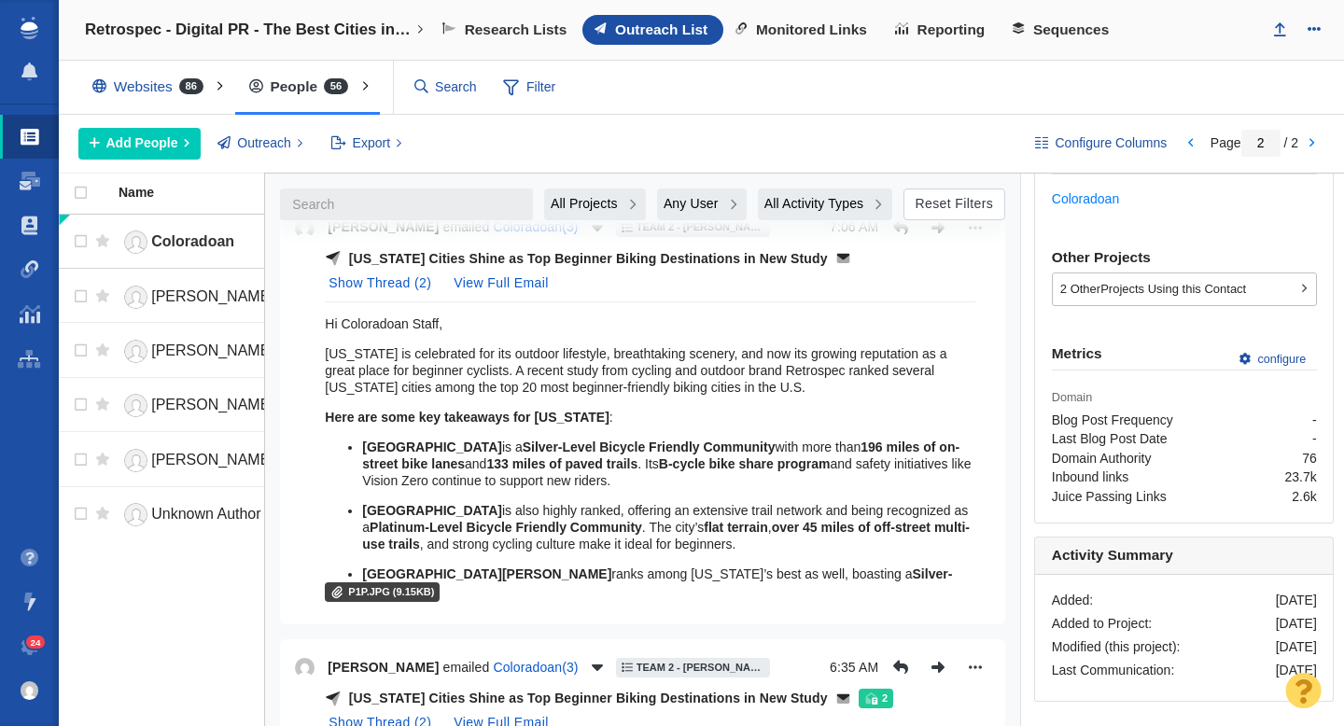
scroll to position [667, 0]
click at [514, 281] on button "View Full Email" at bounding box center [500, 283] width 117 height 30
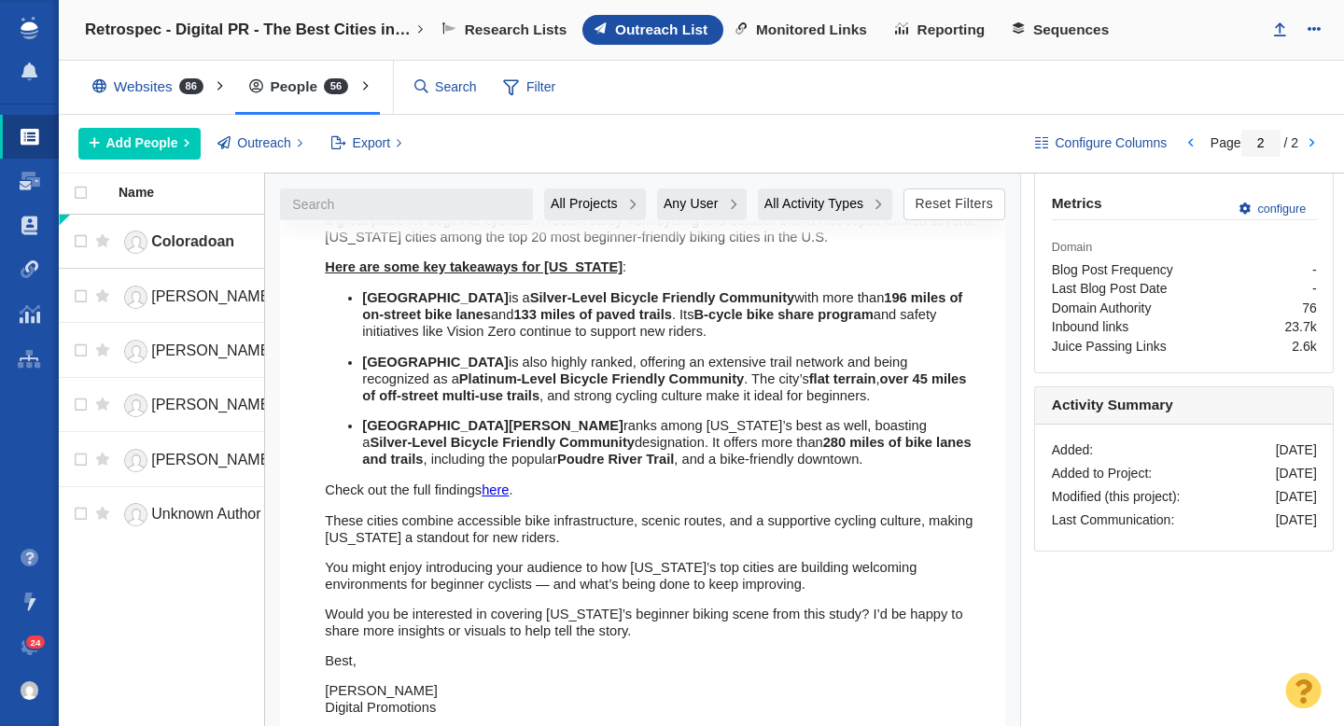
scroll to position [852, 0]
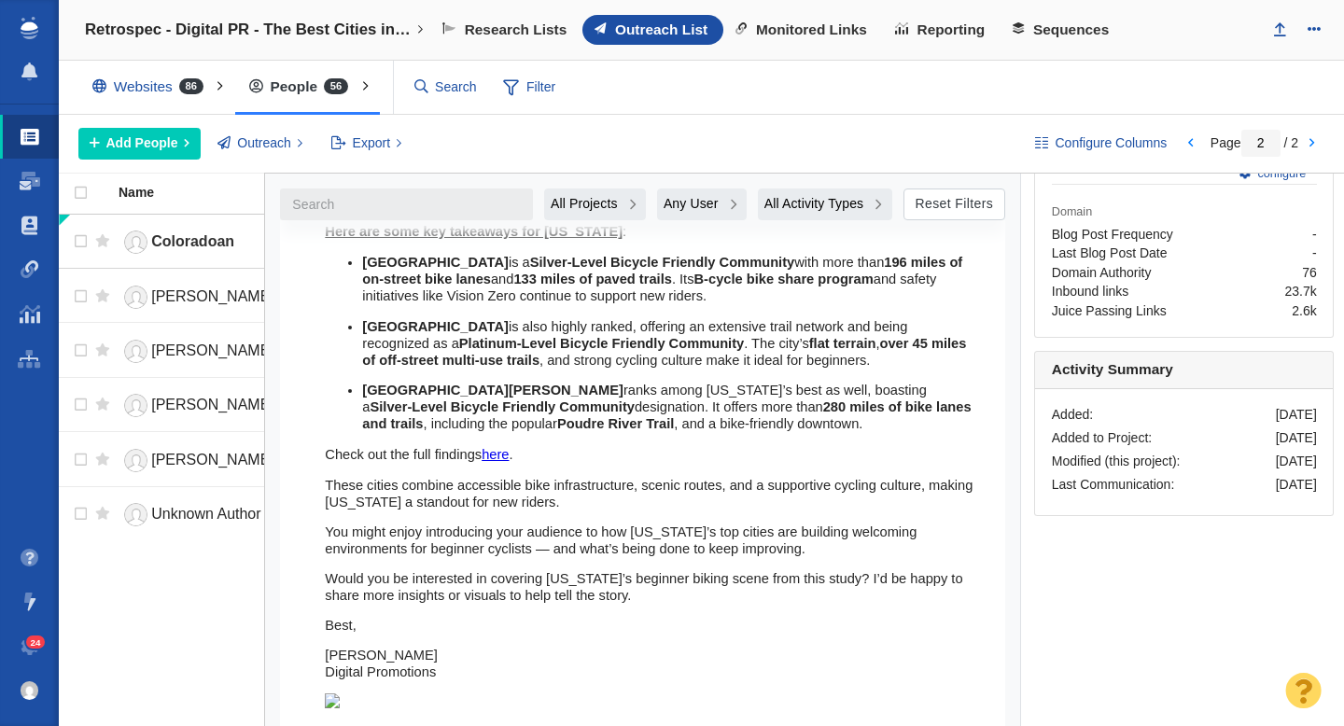
drag, startPoint x: 461, startPoint y: 674, endPoint x: 346, endPoint y: 283, distance: 407.5
click at [346, 283] on div "Hi Coloradoan Staff, Colorado is celebrated for its outdoor lifestyle, breathta…" at bounding box center [650, 427] width 650 height 621
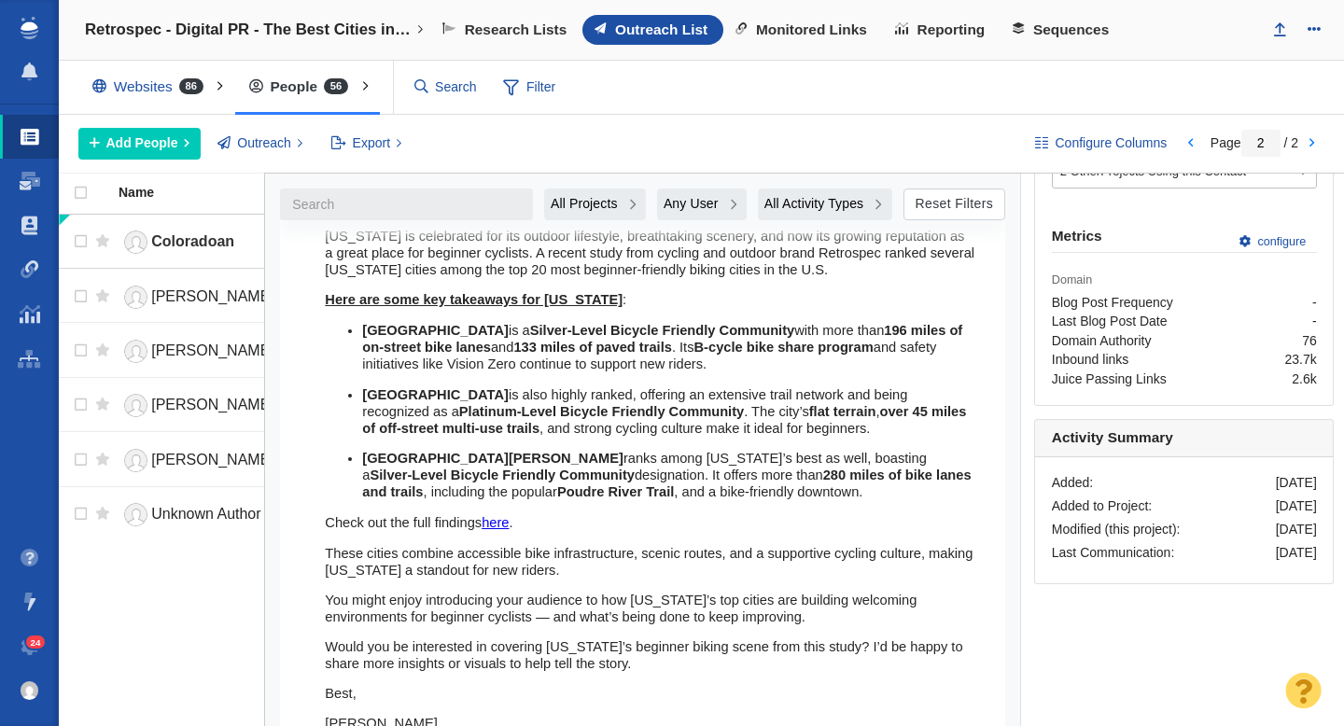
scroll to position [846, 0]
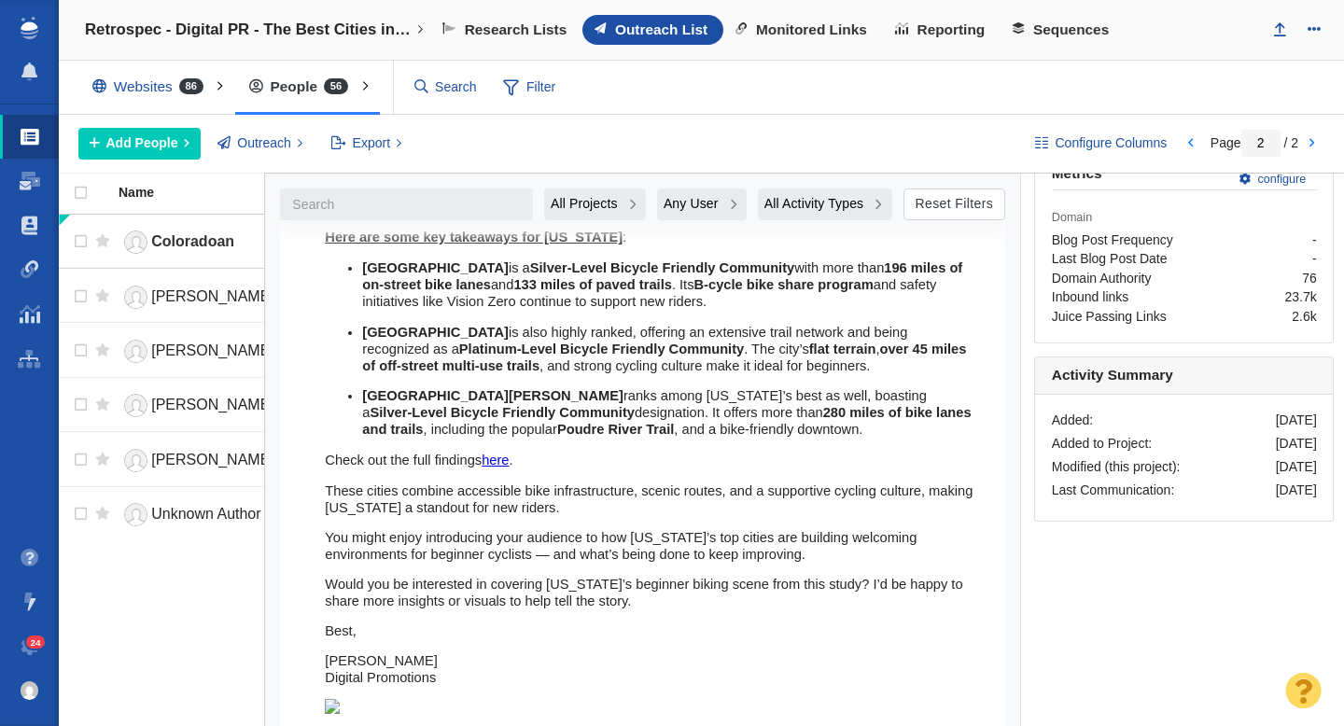
click at [471, 631] on p "Best," at bounding box center [650, 630] width 650 height 17
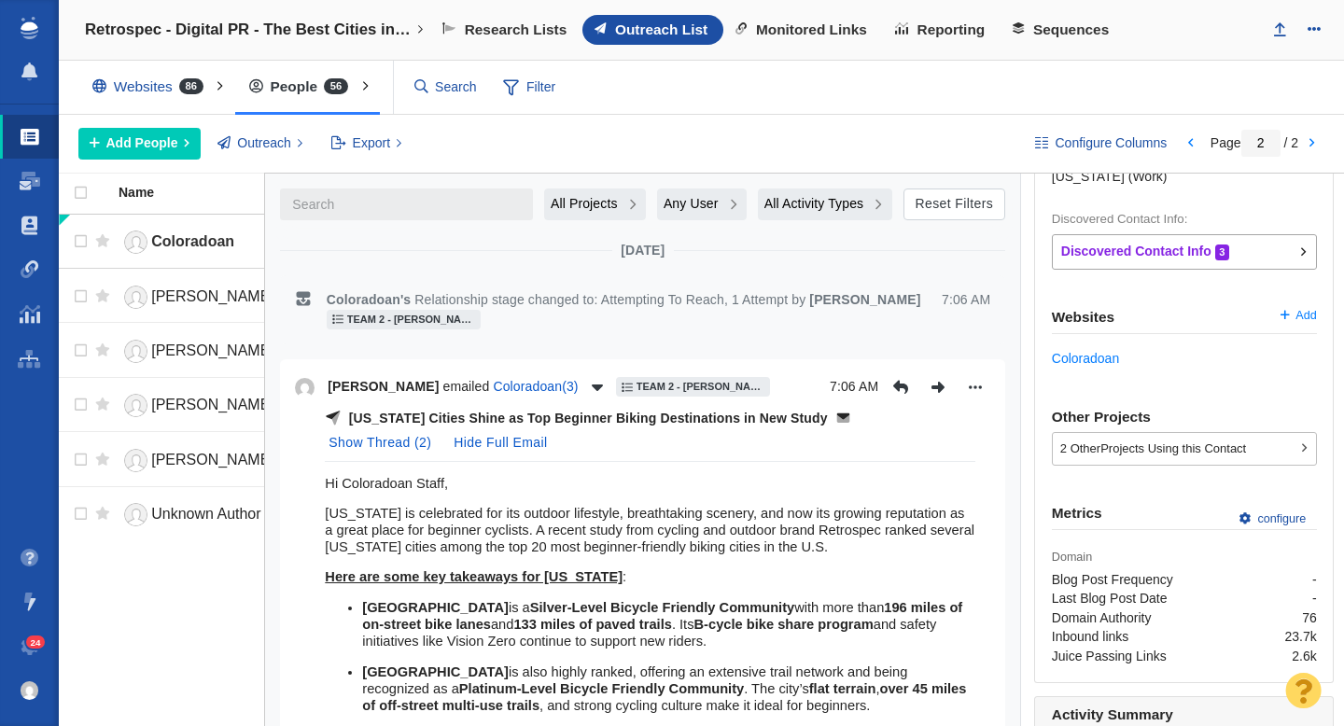
scroll to position [455, 0]
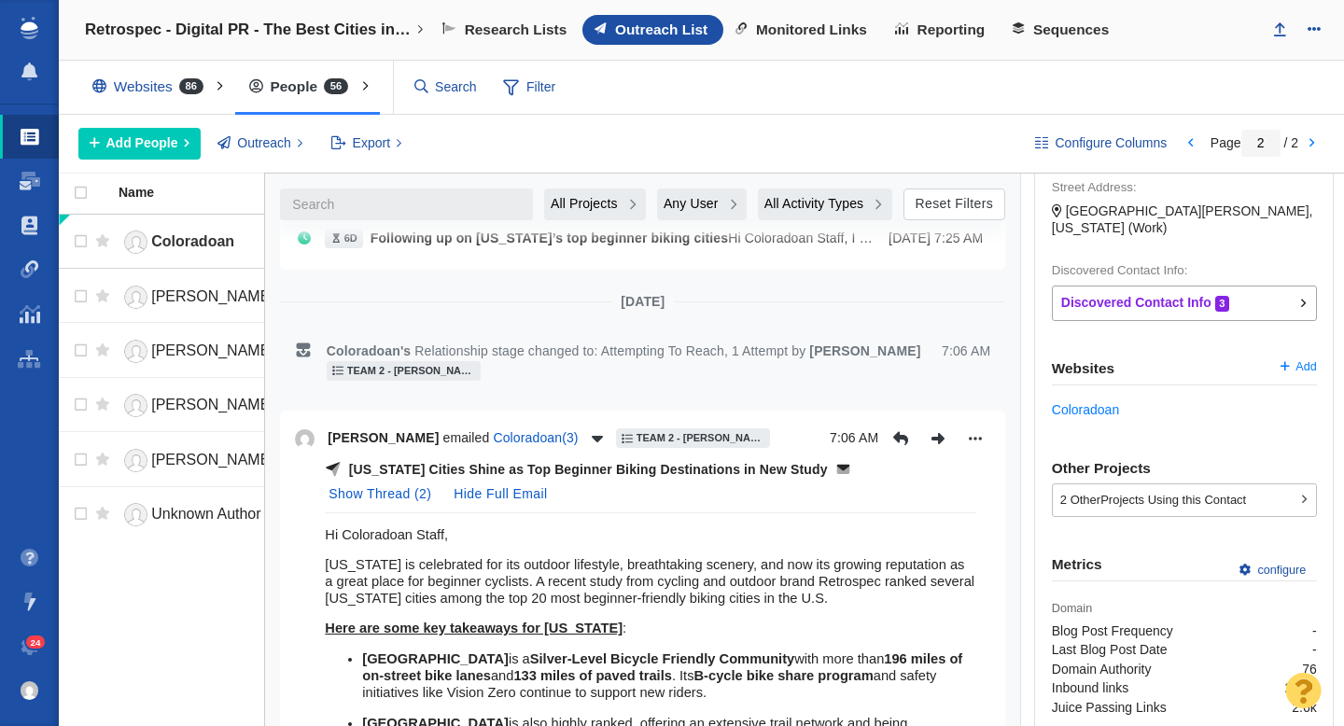
drag, startPoint x: 464, startPoint y: 678, endPoint x: 319, endPoint y: 524, distance: 212.0
click at [622, 476] on p "Colorado Cities Shine as Top Beginner Biking Destinations in New Study" at bounding box center [588, 470] width 479 height 20
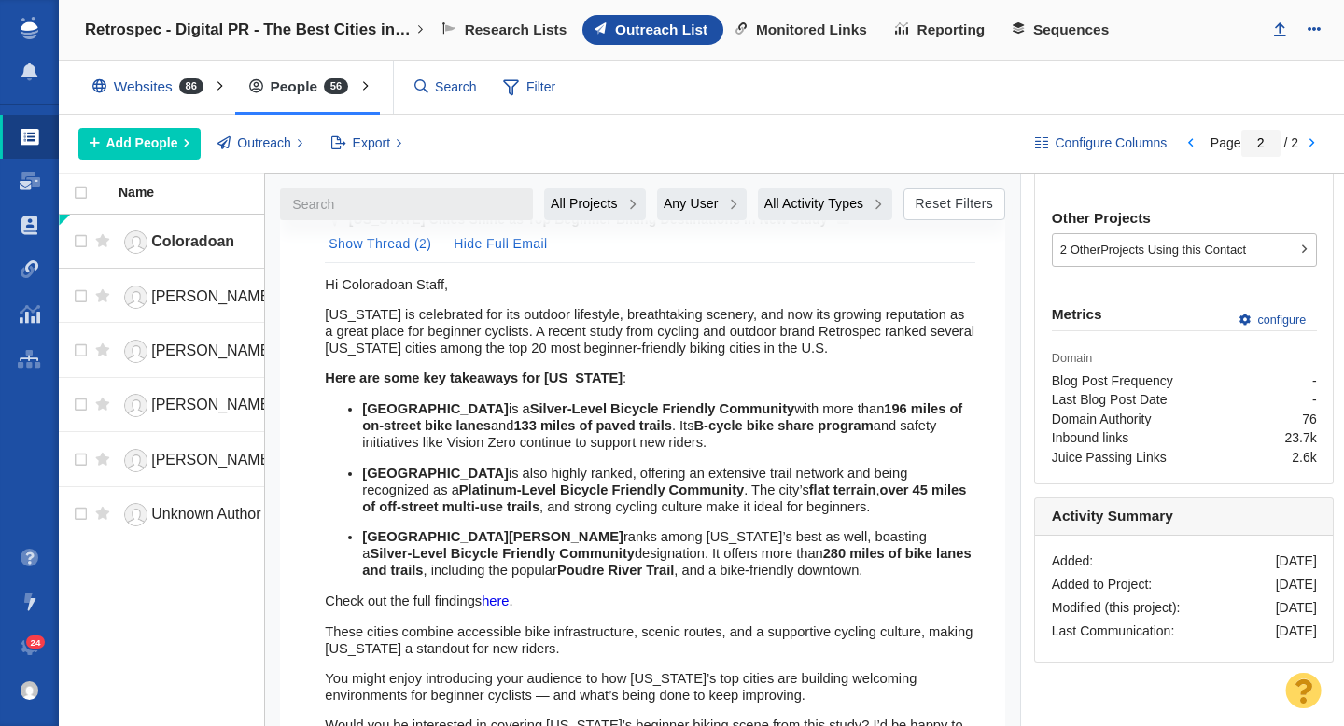
scroll to position [0, 0]
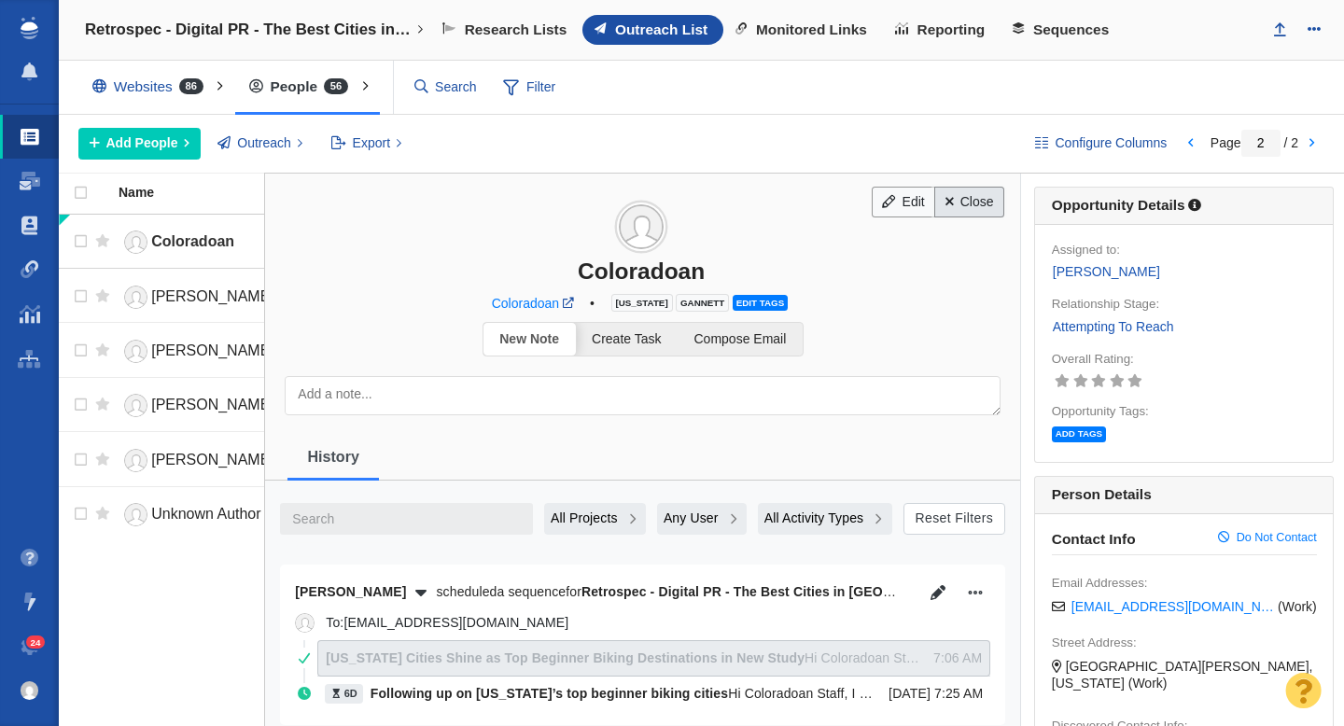
click at [967, 204] on link "Close" at bounding box center [969, 203] width 70 height 32
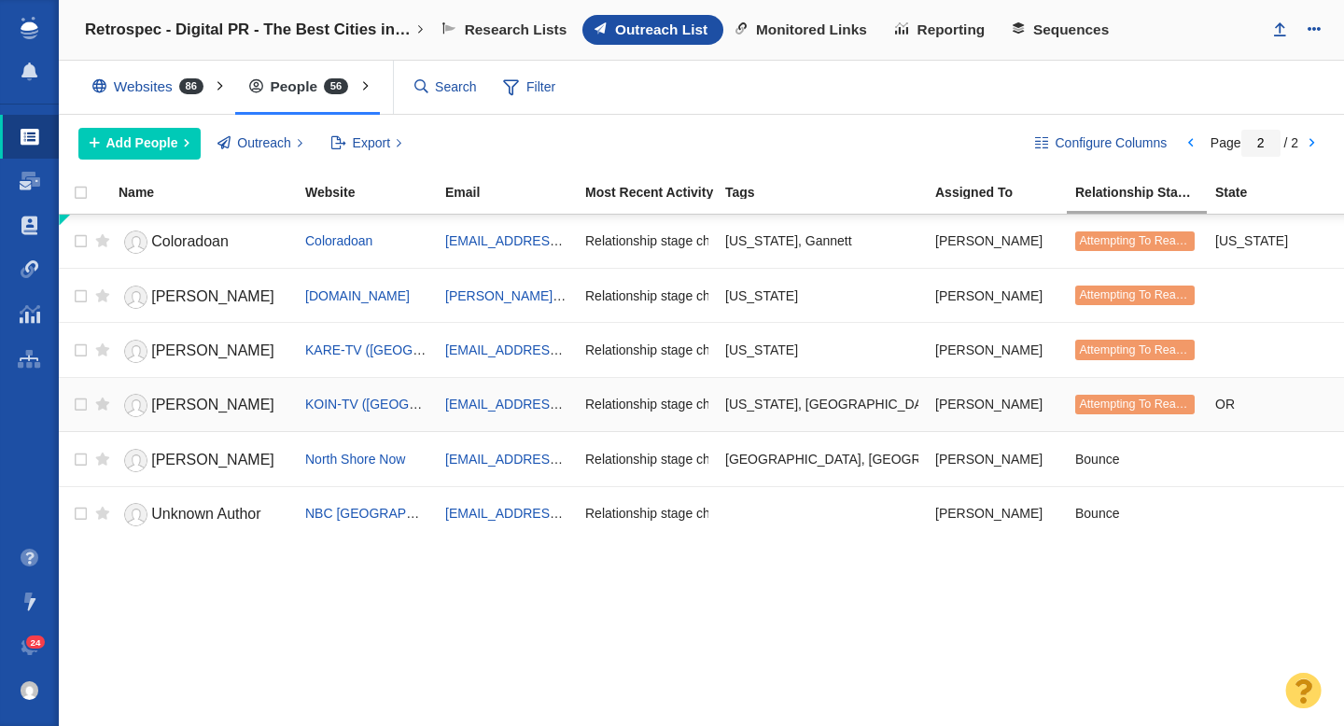
click at [226, 407] on span "Kaitlin Flanigan" at bounding box center [212, 405] width 123 height 16
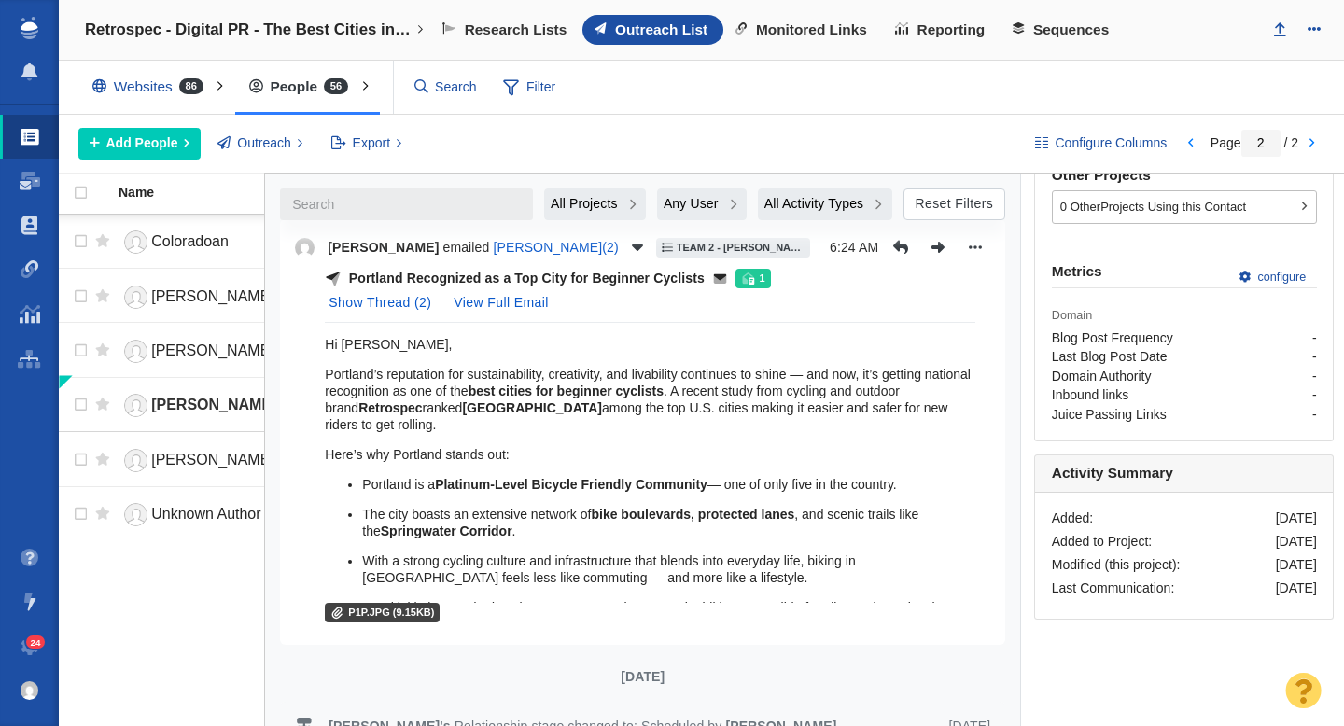
scroll to position [652, 0]
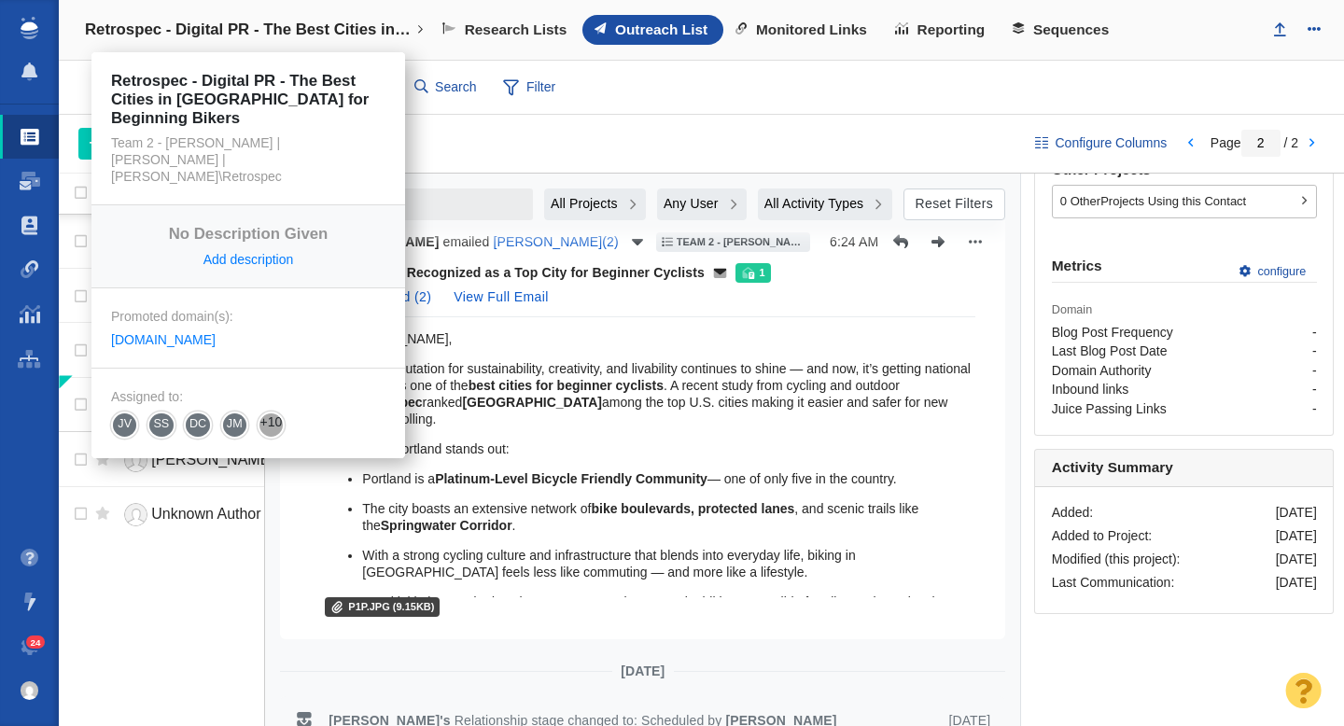
click at [231, 23] on h4 "Retrospec - Digital PR - The Best Cities in [GEOGRAPHIC_DATA] for Beginning Bik…" at bounding box center [248, 30] width 327 height 19
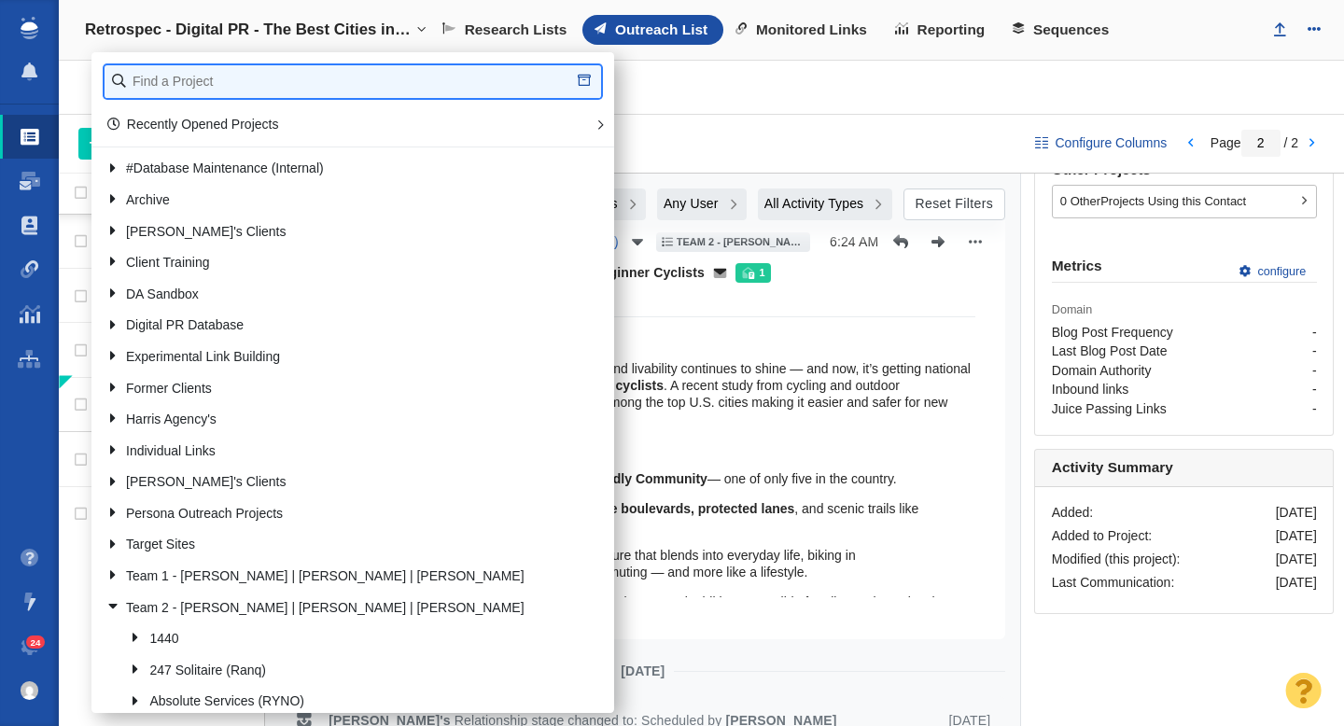
click at [221, 73] on input "text" at bounding box center [353, 81] width 496 height 33
type input "clutter"
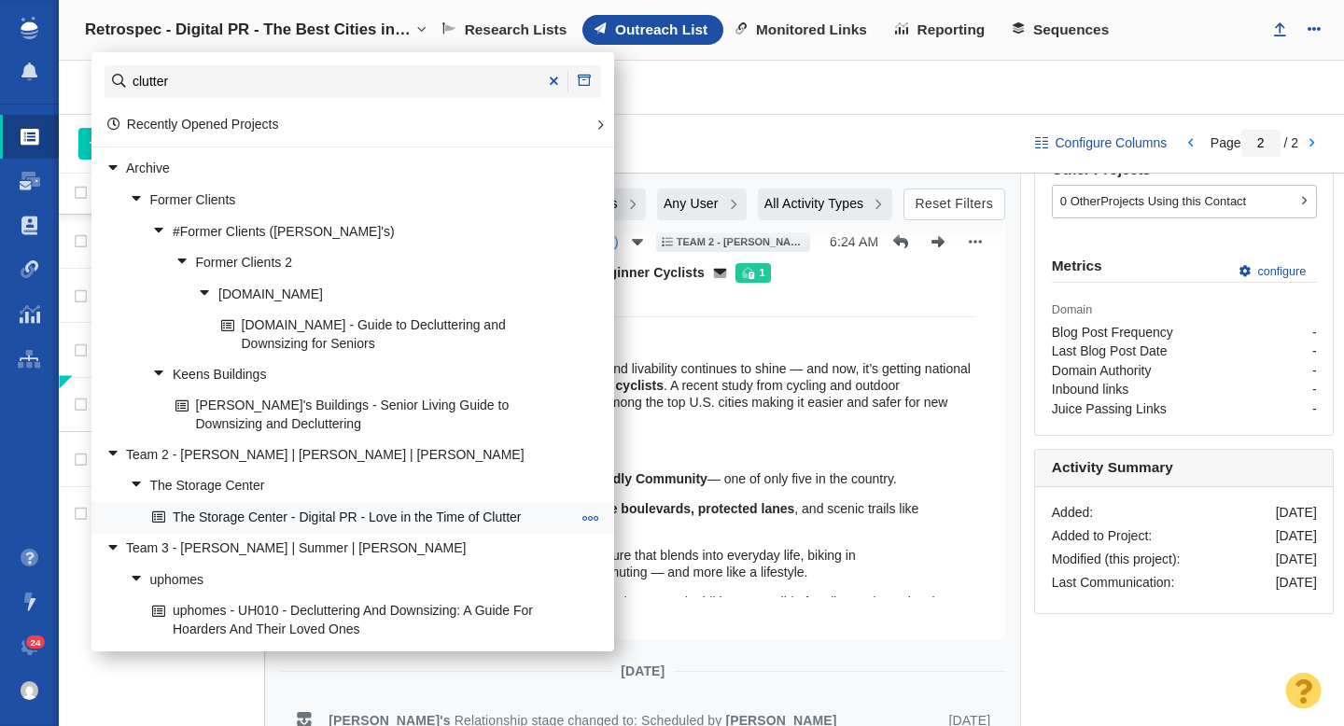
click at [391, 515] on link "The Storage Center - Digital PR - Love in the Time of Clutter" at bounding box center [361, 517] width 428 height 29
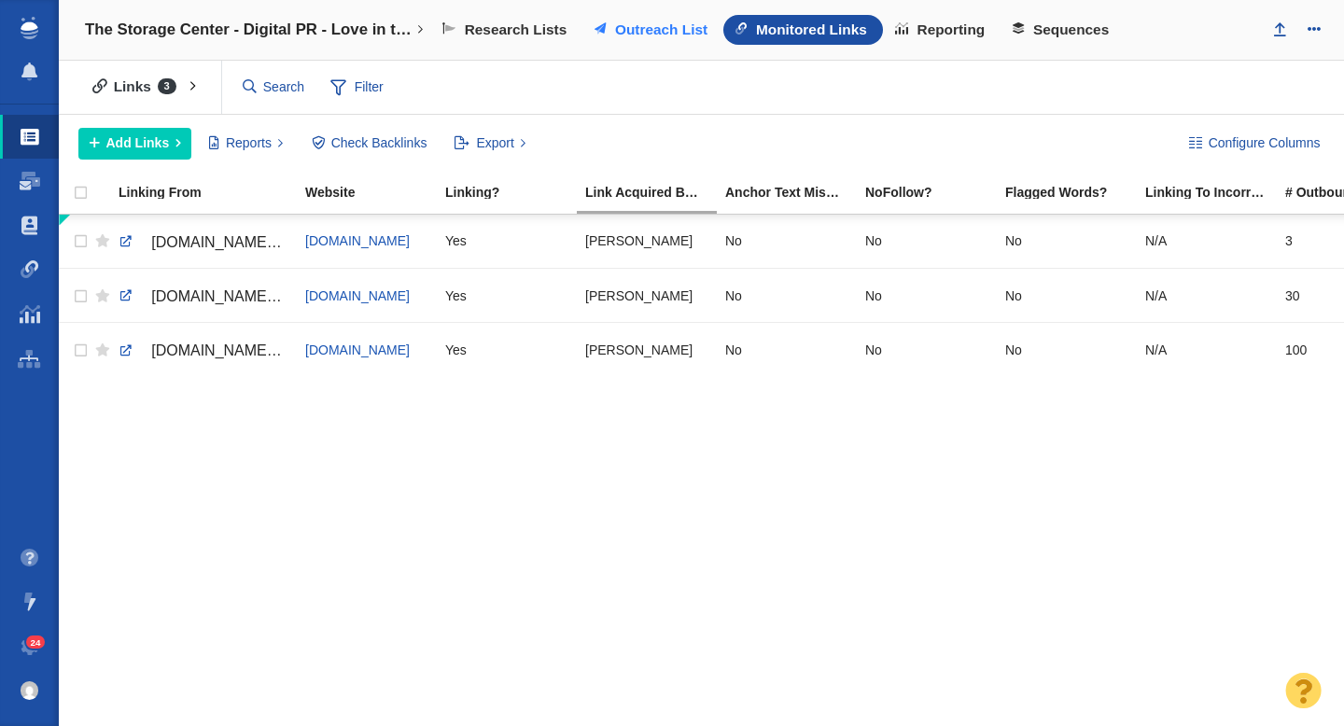
click at [647, 38] on link "Outreach List" at bounding box center [652, 30] width 141 height 30
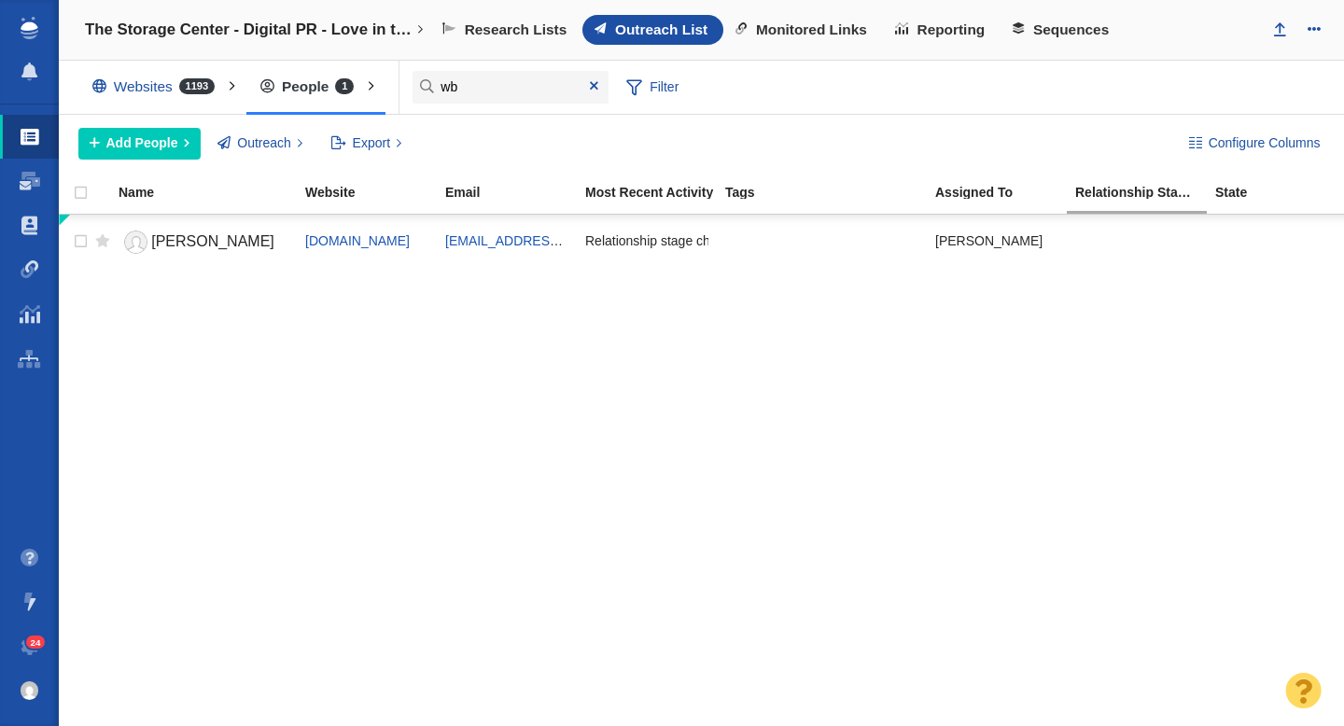
type input "w"
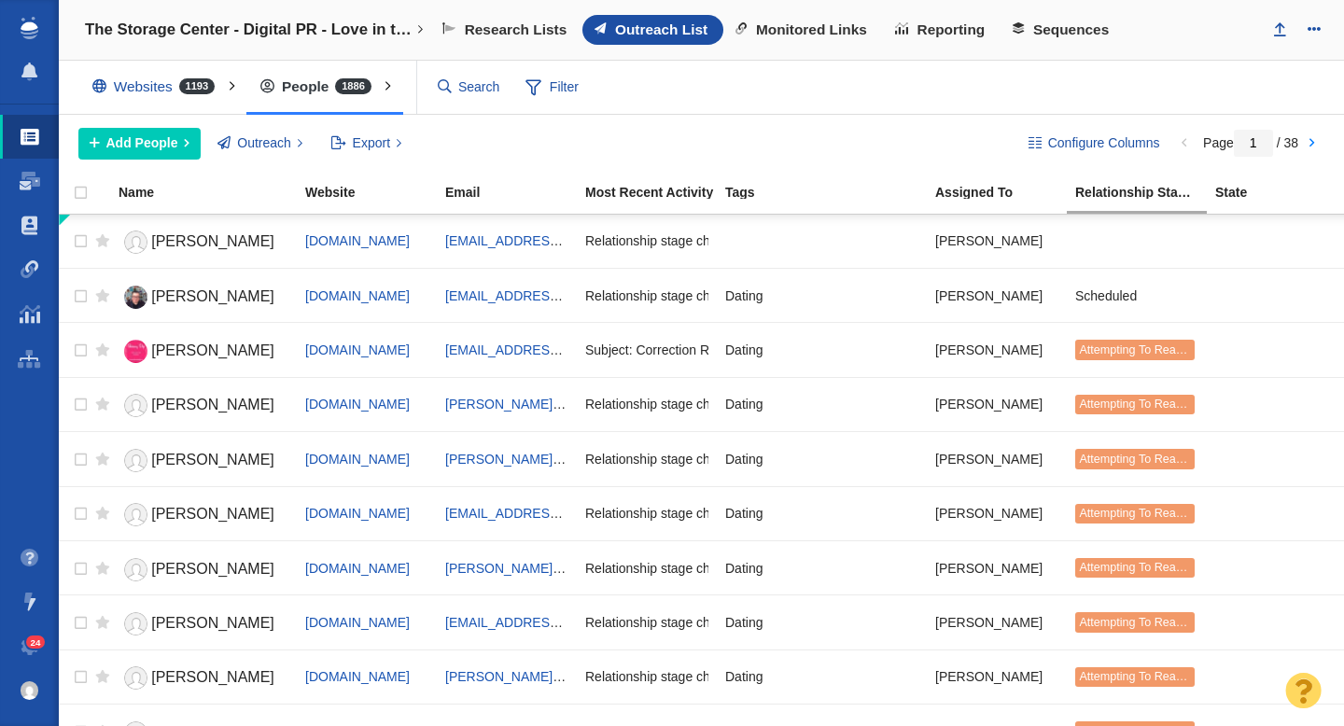
click at [198, 242] on span "[PERSON_NAME]" at bounding box center [212, 241] width 123 height 16
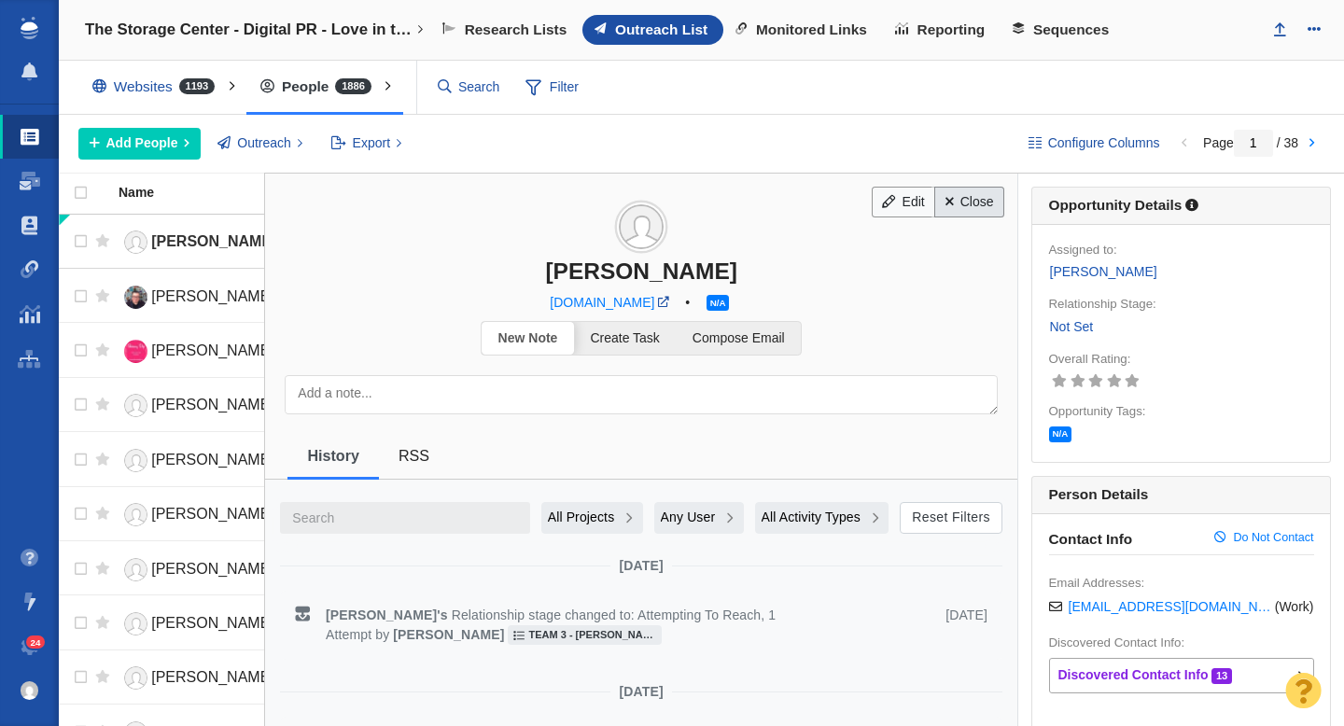
click at [977, 213] on link "Close" at bounding box center [969, 203] width 70 height 32
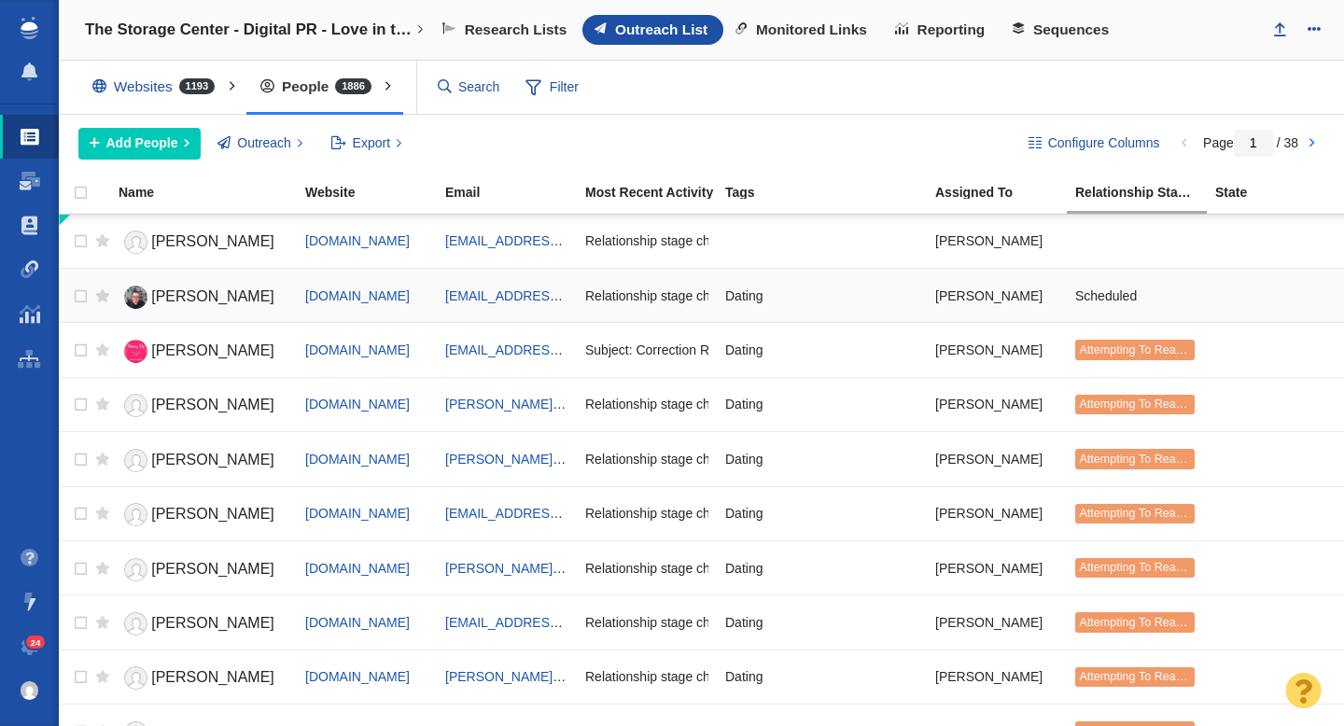
click at [228, 293] on link "[PERSON_NAME]" at bounding box center [204, 297] width 170 height 33
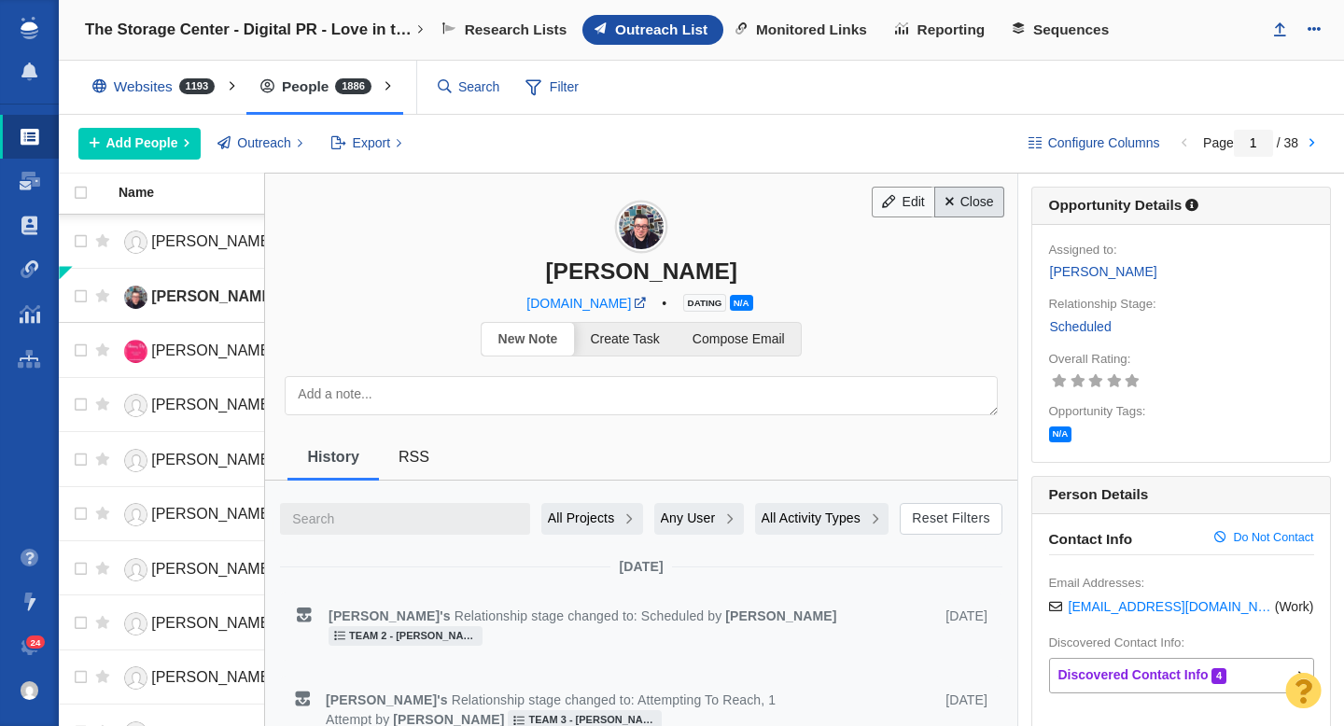
click at [968, 206] on link "Close" at bounding box center [969, 203] width 70 height 32
